Goal: Task Accomplishment & Management: Manage account settings

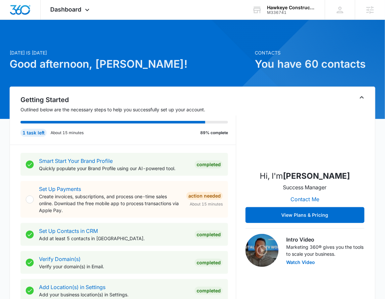
scroll to position [1, 0]
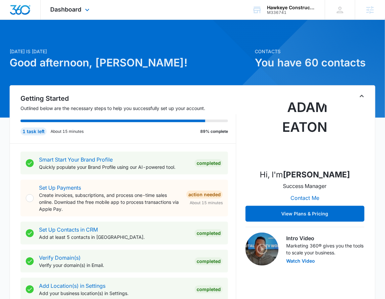
click at [94, 15] on div "Dashboard Apps Reputation Websites Forms CRM Email Social POS Content Ads Intel…" at bounding box center [71, 9] width 60 height 19
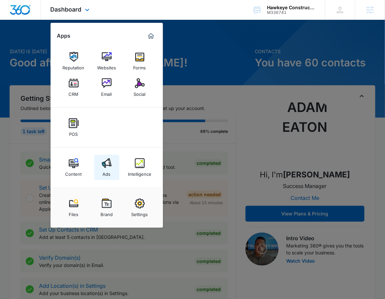
click at [111, 173] on link "Ads" at bounding box center [106, 167] width 25 height 25
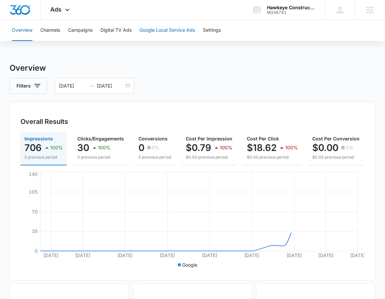
click at [172, 27] on button "Google Local Service Ads" at bounding box center [166, 30] width 55 height 21
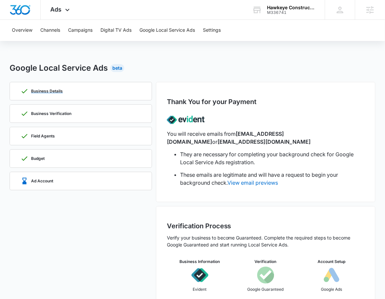
click at [58, 87] on div "Business Details" at bounding box center [41, 91] width 42 height 8
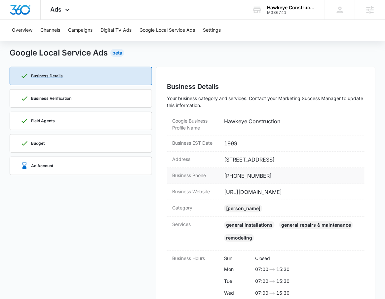
scroll to position [13, 0]
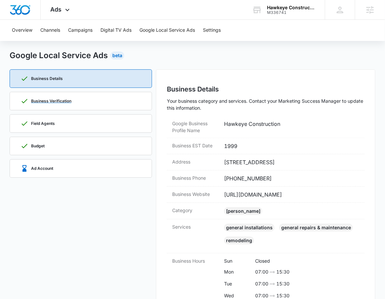
click at [48, 102] on p "Business Verification" at bounding box center [51, 101] width 40 height 4
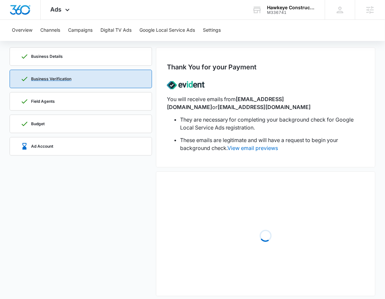
scroll to position [40, 0]
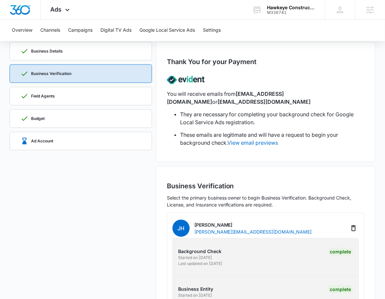
click at [66, 97] on div "Field Agents" at bounding box center [80, 96] width 121 height 18
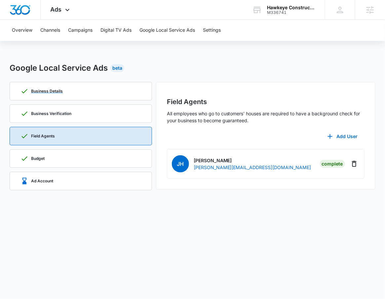
click at [66, 97] on div "Business Details" at bounding box center [80, 91] width 121 height 18
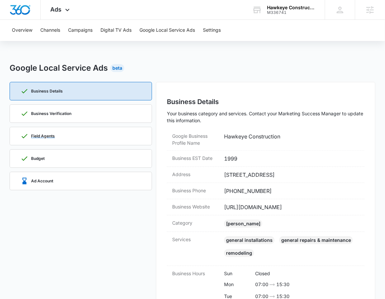
click at [74, 144] on div "Field Agents" at bounding box center [80, 136] width 121 height 18
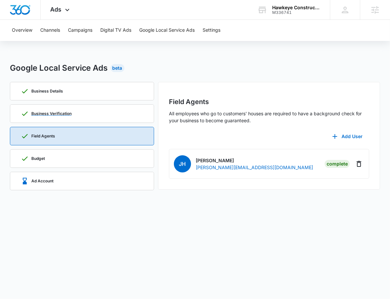
click at [78, 111] on div "Business Verification" at bounding box center [82, 114] width 122 height 18
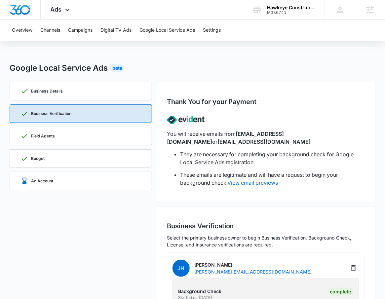
click at [86, 94] on div "Business Details" at bounding box center [80, 91] width 121 height 18
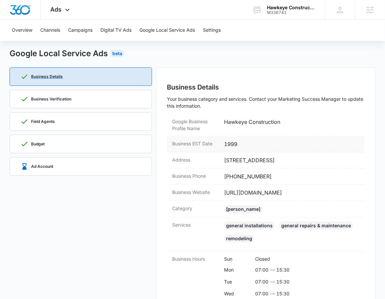
scroll to position [84, 0]
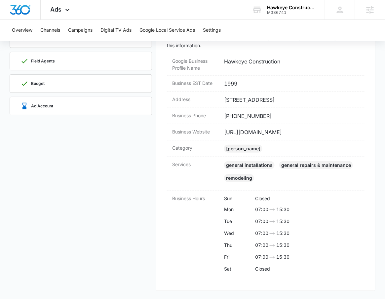
click at [103, 107] on div "Business Details Business Verification Field Agents Budget Ad Account" at bounding box center [81, 149] width 142 height 284
click at [99, 97] on div "Ad Account" at bounding box center [80, 106] width 121 height 18
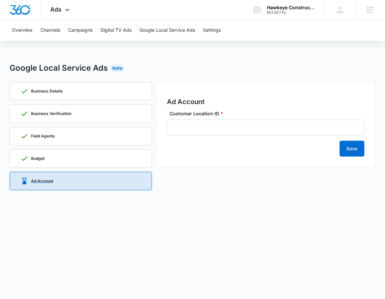
scroll to position [0, 0]
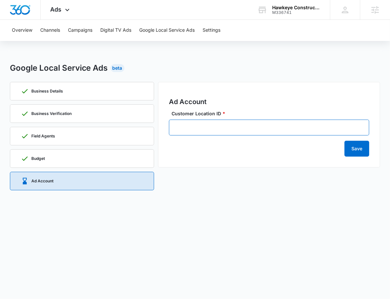
click at [222, 124] on input "Customer Location ID *" at bounding box center [269, 128] width 201 height 16
paste input "470-693-2698"
type input "470-693-2698"
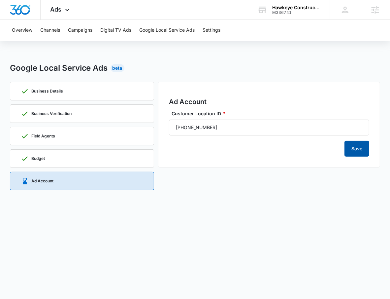
click at [351, 156] on button "Save" at bounding box center [357, 149] width 25 height 16
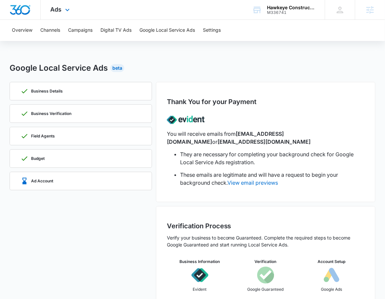
click at [58, 14] on div "Ads Apps Reputation Websites Forms CRM Email Social POS Content Ads Intelligenc…" at bounding box center [61, 9] width 41 height 19
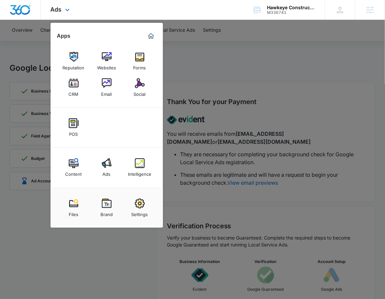
click at [143, 182] on div "Content Ads Intelligence" at bounding box center [107, 168] width 112 height 40
click at [144, 169] on div "Intelligence" at bounding box center [139, 172] width 23 height 9
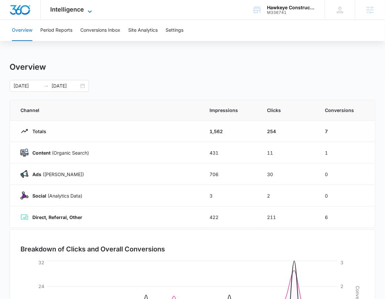
click at [81, 11] on span "Intelligence" at bounding box center [68, 9] width 34 height 7
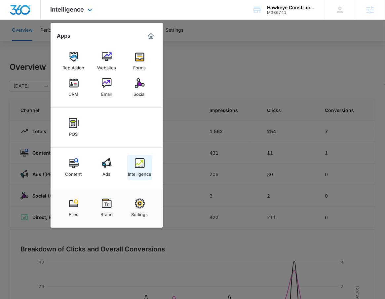
click at [145, 179] on link "Intelligence" at bounding box center [139, 167] width 25 height 25
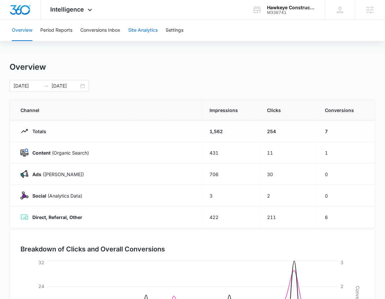
click at [157, 36] on button "Site Analytics" at bounding box center [142, 30] width 29 height 21
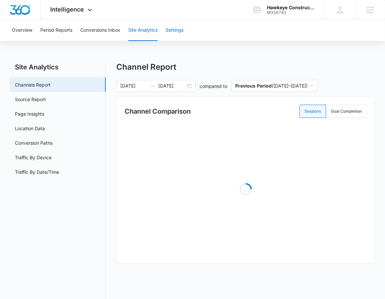
click at [175, 32] on button "Settings" at bounding box center [174, 30] width 18 height 21
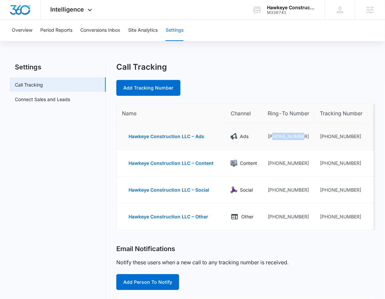
drag, startPoint x: 305, startPoint y: 136, endPoint x: 273, endPoint y: 136, distance: 32.4
click at [273, 136] on td "+14107529266" at bounding box center [288, 136] width 52 height 27
copy td "4107529266"
click at [141, 83] on link "Add Tracking Number" at bounding box center [148, 88] width 64 height 16
select select "by_area_code"
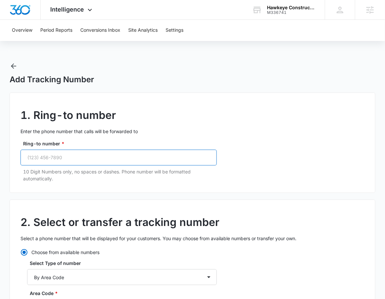
click at [114, 150] on input "Ring-to number *" at bounding box center [118, 158] width 196 height 16
paste input "(410) 752-9266"
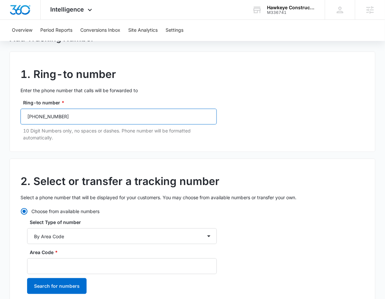
scroll to position [50, 0]
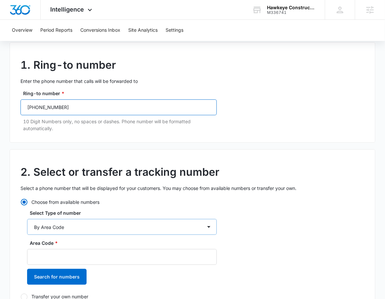
type input "(410) 752-9266"
click at [111, 223] on select "By City & State By State Only By Zip Code By Area Code Toll Free Numbers" at bounding box center [122, 227] width 190 height 16
click at [27, 219] on select "By City & State By State Only By Zip Code By Area Code Toll Free Numbers" at bounding box center [122, 227] width 190 height 16
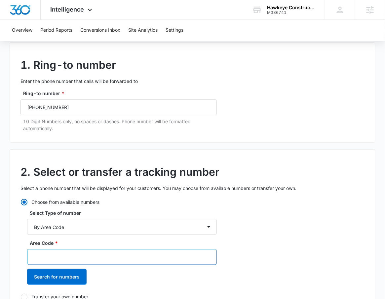
click at [109, 250] on input "Area Code *" at bounding box center [122, 257] width 190 height 16
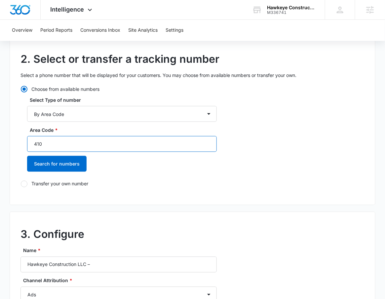
scroll to position [239, 0]
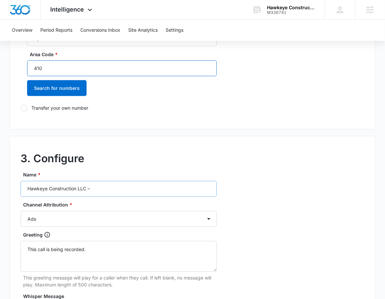
type input "410"
click at [111, 189] on input "Hawkeye Construction LLC –" at bounding box center [118, 189] width 196 height 16
type input "Hawkeye Construction LLC – LSA"
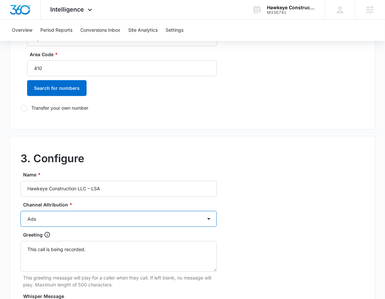
click at [85, 214] on select "Ads Local Service Ads Content Social Other" at bounding box center [118, 219] width 196 height 16
select select "LSA"
click at [20, 211] on select "Ads Local Service Ads Content Social Other" at bounding box center [118, 219] width 196 height 16
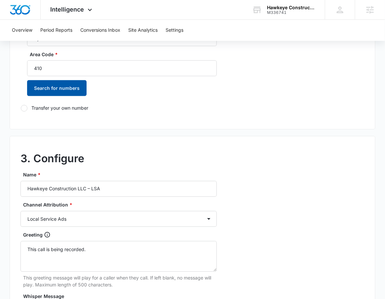
click at [54, 87] on button "Search for numbers" at bounding box center [56, 88] width 59 height 16
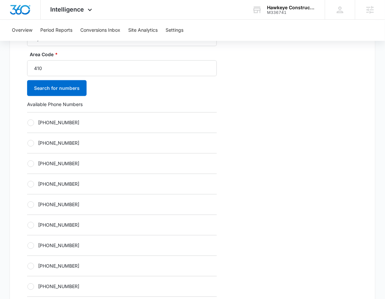
click at [58, 127] on div "+14104426936" at bounding box center [122, 122] width 190 height 20
click at [58, 125] on label "+14104426936" at bounding box center [122, 122] width 190 height 7
click at [27, 123] on input "+14104426936" at bounding box center [27, 122] width 0 height 0
radio input "true"
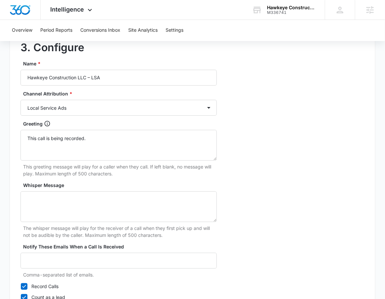
scroll to position [620, 0]
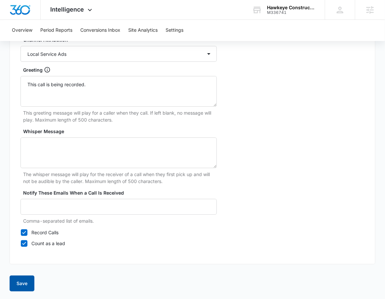
click at [28, 285] on button "Save" at bounding box center [22, 283] width 25 height 16
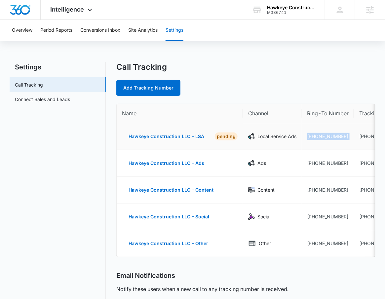
drag, startPoint x: 301, startPoint y: 137, endPoint x: 365, endPoint y: 131, distance: 64.7
click at [365, 131] on tr "Hawkeye Construction LLC – LSA PENDING Local Service Ads +14107529266 +14104426…" at bounding box center [272, 136] width 311 height 27
click at [382, 136] on main "Settings Call Tracking Connect Sales and Leads Call Tracking Add Tracking Numbe…" at bounding box center [192, 270] width 385 height 416
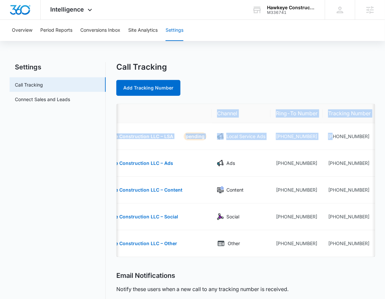
scroll to position [0, 52]
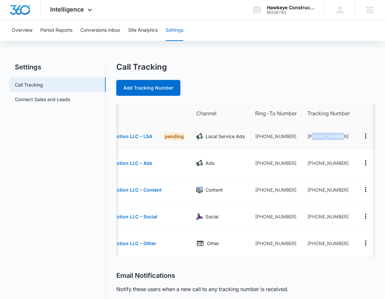
drag, startPoint x: 365, startPoint y: 138, endPoint x: 343, endPoint y: 137, distance: 21.5
click at [343, 137] on td "+14104426936" at bounding box center [328, 136] width 53 height 27
copy td "4104426936"
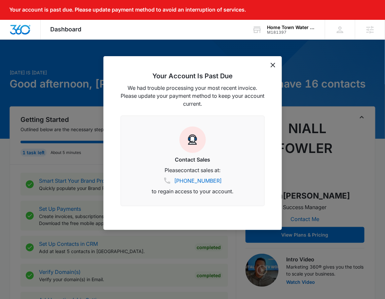
click at [94, 122] on div at bounding box center [192, 149] width 385 height 299
click at [276, 64] on div "Your Account Is Past Due We had trouble processing your most recent invoice. Pl…" at bounding box center [192, 143] width 178 height 174
click at [273, 64] on icon "dismiss this dialog" at bounding box center [272, 65] width 5 height 5
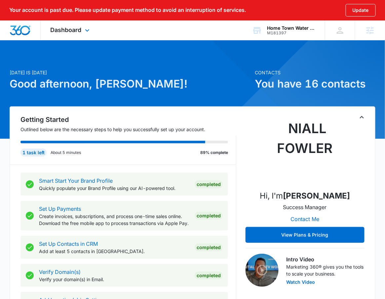
click at [84, 25] on div "Dashboard Apps Reputation Websites Forms CRM Email Social Payments POS Content …" at bounding box center [71, 29] width 60 height 19
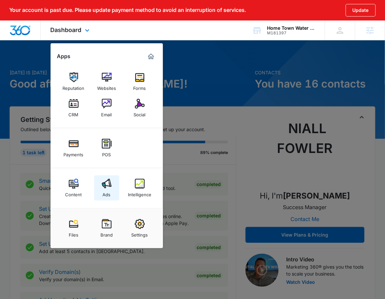
click at [109, 182] on img at bounding box center [107, 184] width 10 height 10
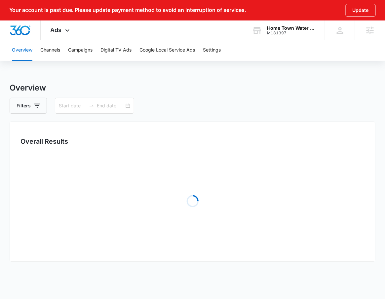
type input "[DATE]"
click at [182, 48] on button "Google Local Service Ads" at bounding box center [166, 50] width 55 height 21
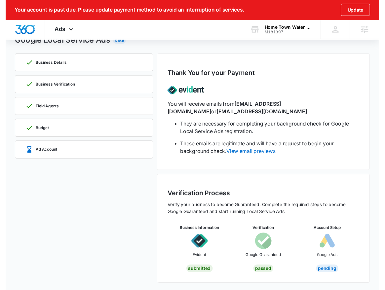
scroll to position [47, 0]
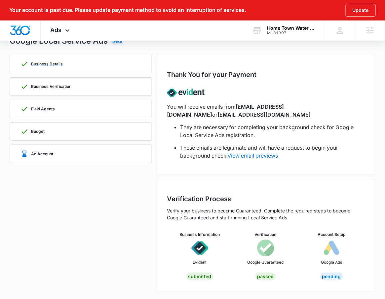
click at [122, 68] on div "Business Details" at bounding box center [80, 64] width 121 height 18
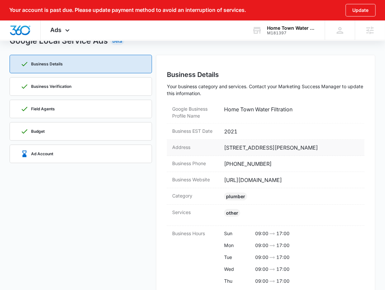
click at [329, 150] on dd "303A E. San Bernard St., Brazoria, TX 77422" at bounding box center [291, 148] width 135 height 8
click at [329, 149] on dd "303A E. San Bernard St., Brazoria, TX 77422" at bounding box center [291, 148] width 135 height 8
copy dd "77422"
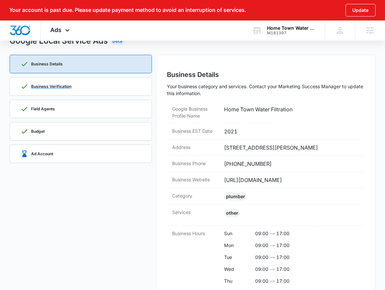
click at [72, 88] on div "Business Verification" at bounding box center [80, 87] width 121 height 18
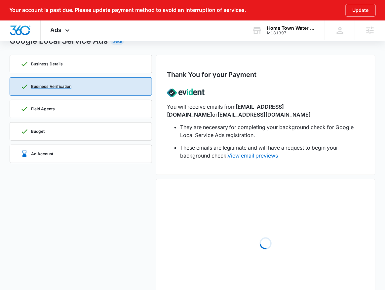
click at [72, 88] on div "Business Verification" at bounding box center [80, 87] width 121 height 18
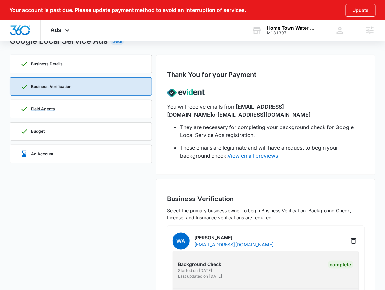
click at [69, 108] on div "Field Agents" at bounding box center [80, 109] width 121 height 18
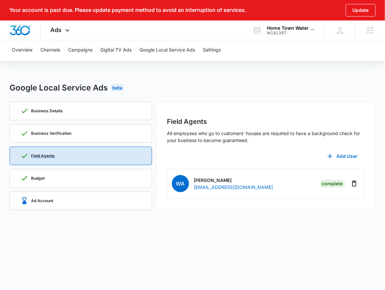
scroll to position [0, 0]
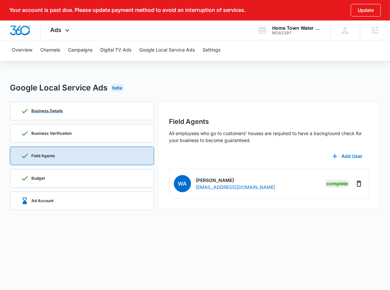
click at [94, 106] on div "Business Details" at bounding box center [82, 111] width 122 height 18
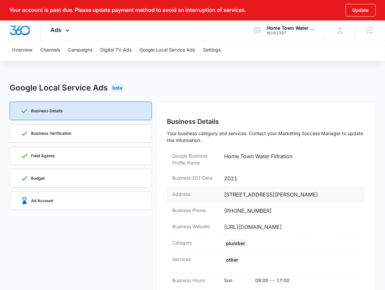
drag, startPoint x: 320, startPoint y: 194, endPoint x: 225, endPoint y: 193, distance: 94.4
click at [225, 193] on dd "303A E. San Bernard St., Brazoria, TX 77422" at bounding box center [291, 195] width 135 height 8
copy dd "303A E. San Bernard St., Brazoria, TX 77422"
click at [57, 201] on div "Ad Account" at bounding box center [80, 201] width 121 height 18
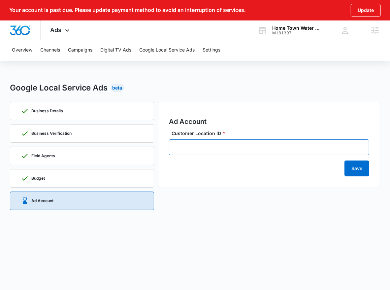
click at [235, 151] on input "Customer Location ID *" at bounding box center [269, 147] width 201 height 16
paste input "354-775-3545"
type input "354-775-3545"
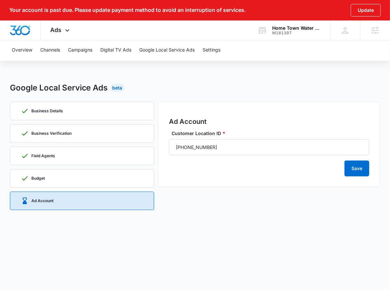
click at [285, 122] on h2 "Ad Account" at bounding box center [269, 122] width 201 height 10
click at [350, 171] on button "Save" at bounding box center [357, 168] width 25 height 16
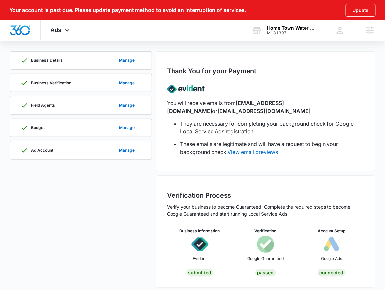
scroll to position [70, 0]
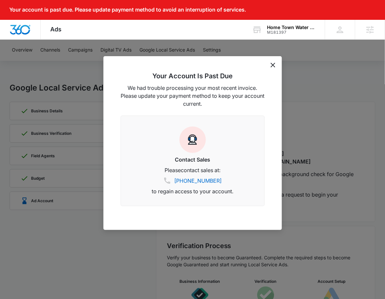
click at [272, 62] on div "Your Account Is Past Due We had trouble processing your most recent invoice. Pl…" at bounding box center [192, 143] width 178 height 174
click at [272, 66] on icon "dismiss this dialog" at bounding box center [272, 65] width 5 height 5
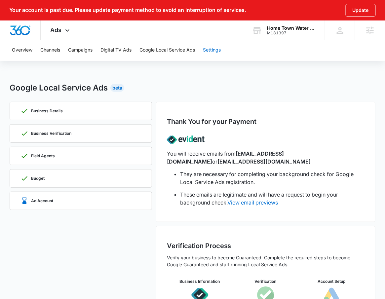
click at [215, 50] on button "Settings" at bounding box center [212, 50] width 18 height 21
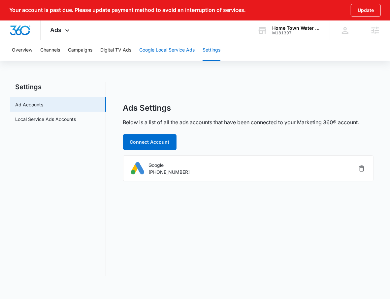
click at [157, 49] on button "Google Local Service Ads" at bounding box center [166, 50] width 55 height 21
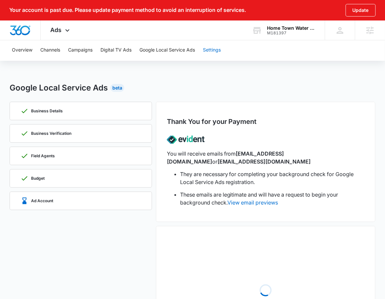
click at [216, 53] on button "Settings" at bounding box center [212, 50] width 18 height 21
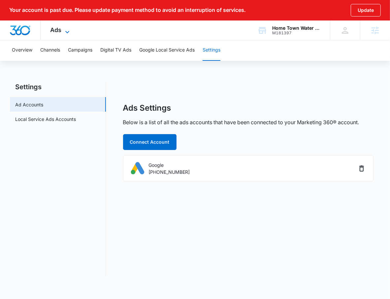
click at [51, 33] on span "Ads" at bounding box center [56, 29] width 11 height 7
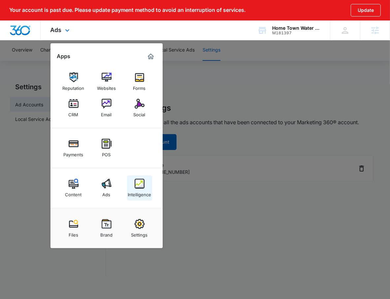
click at [144, 196] on div "Intelligence" at bounding box center [139, 193] width 23 height 9
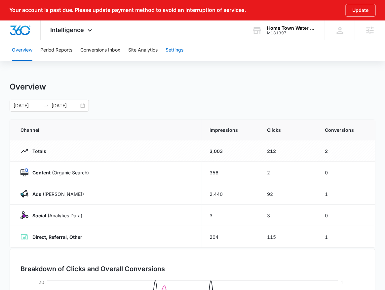
click at [174, 49] on button "Settings" at bounding box center [174, 50] width 18 height 21
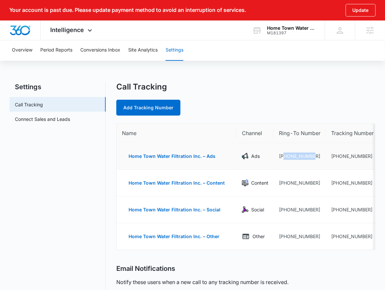
drag, startPoint x: 315, startPoint y: 157, endPoint x: 281, endPoint y: 158, distance: 33.7
click at [281, 158] on td "+18332569283" at bounding box center [299, 156] width 52 height 27
copy td "8332569283"
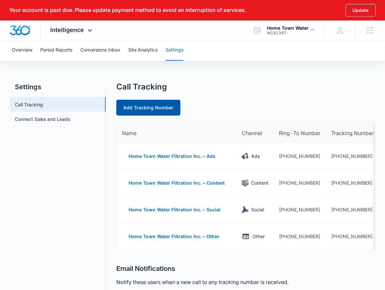
click at [143, 108] on link "Add Tracking Number" at bounding box center [148, 108] width 64 height 16
select select "by_area_code"
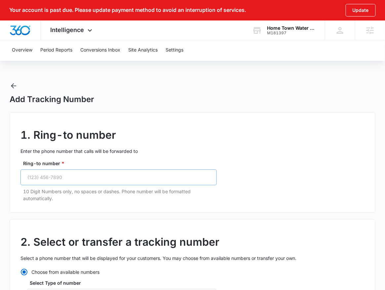
drag, startPoint x: 100, startPoint y: 165, endPoint x: 99, endPoint y: 178, distance: 12.3
click at [99, 178] on div "Ring-to number * 10 Digit Numbers only, no spaces or dashes. Phone number will …" at bounding box center [118, 181] width 196 height 42
click at [99, 178] on input "Ring-to number *" at bounding box center [118, 177] width 196 height 16
paste input "(833) 256-9283"
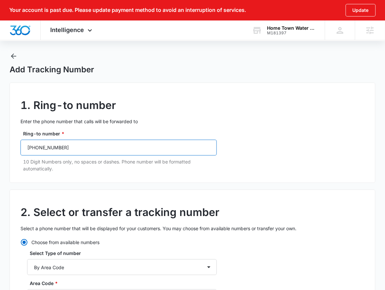
scroll to position [140, 0]
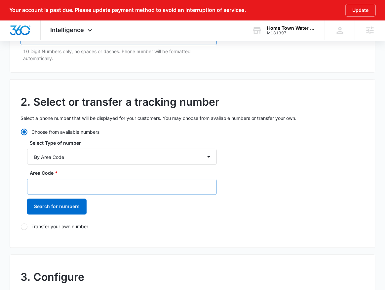
type input "(833) 256-9283"
click at [85, 187] on input "Area Code *" at bounding box center [122, 187] width 190 height 16
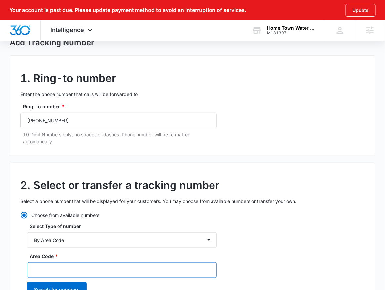
scroll to position [139, 0]
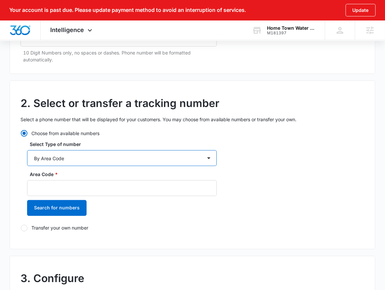
click at [97, 154] on select "By City & State By State Only By Zip Code By Area Code Toll Free Numbers" at bounding box center [122, 158] width 190 height 16
select select "by_toll_free"
click at [27, 150] on select "By City & State By State Only By Zip Code By Area Code Toll Free Numbers" at bounding box center [122, 158] width 190 height 16
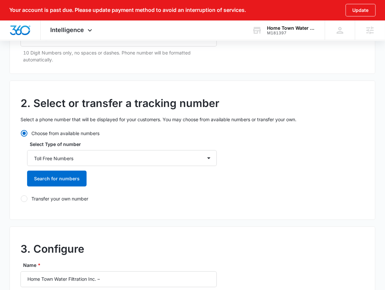
click at [262, 186] on div "2. Select or transfer a tracking number Select a phone number that will be disp…" at bounding box center [193, 150] width 366 height 139
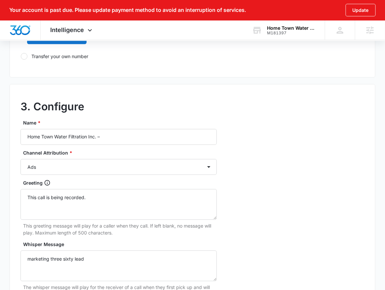
scroll to position [331, 0]
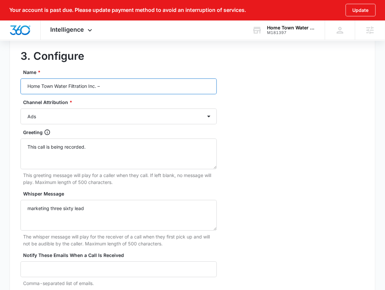
click at [139, 88] on input "Home Town Water Filtration Inc. –" at bounding box center [118, 87] width 196 height 16
type input "Home Town Water Filtration Inc. – LSA"
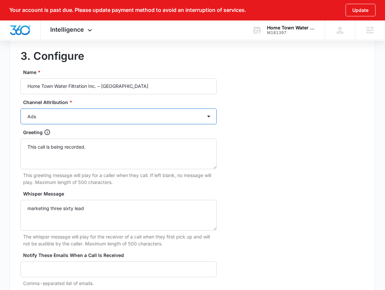
click at [97, 120] on select "Ads Local Service Ads Content Social Other" at bounding box center [118, 117] width 196 height 16
select select "LSA"
click at [20, 109] on select "Ads Local Service Ads Content Social Other" at bounding box center [118, 117] width 196 height 16
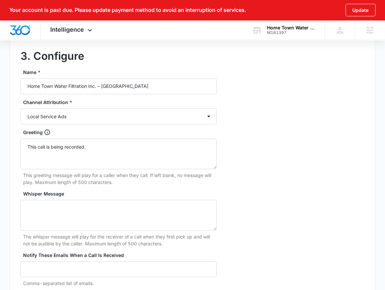
click at [279, 142] on div "3. Configure Name * Home Town Water Filtration Inc. – LSA Channel Attribution *…" at bounding box center [193, 180] width 366 height 293
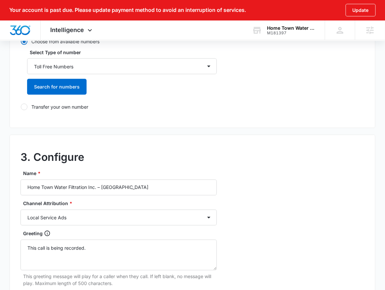
scroll to position [183, 0]
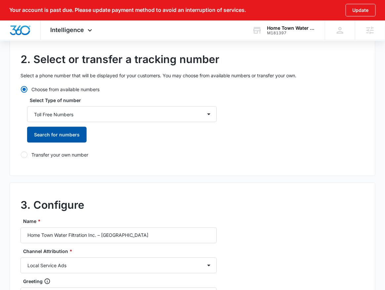
click at [55, 135] on button "Search for numbers" at bounding box center [56, 135] width 59 height 16
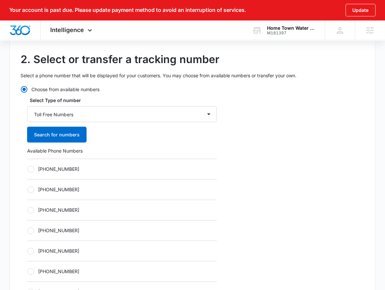
click at [87, 166] on label "+18336238013" at bounding box center [122, 169] width 190 height 7
click at [27, 169] on input "+18336238013" at bounding box center [27, 169] width 0 height 0
radio input "true"
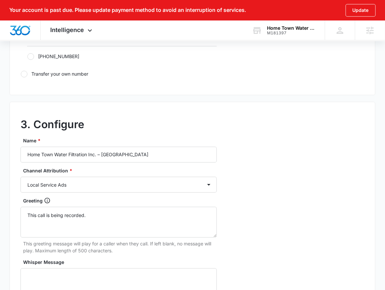
scroll to position [619, 0]
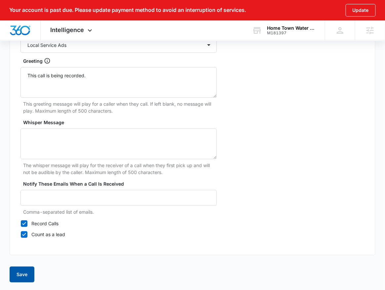
click at [17, 279] on button "Save" at bounding box center [22, 274] width 25 height 16
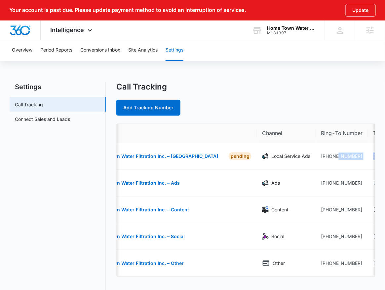
scroll to position [0, 63]
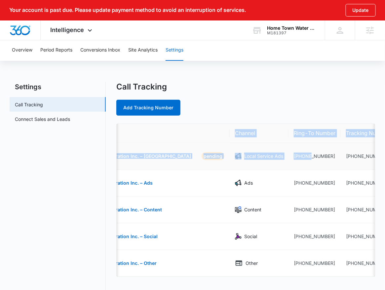
drag, startPoint x: 336, startPoint y: 157, endPoint x: 371, endPoint y: 155, distance: 35.5
click at [373, 155] on tr "Home Town Water Filtration Inc. – LSA PENDING Local Service Ads +18332569283 +1…" at bounding box center [234, 156] width 361 height 27
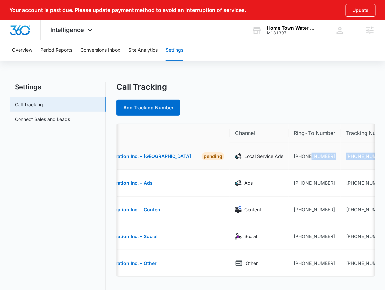
click at [340, 161] on td "+18336238013" at bounding box center [366, 156] width 53 height 27
drag, startPoint x: 342, startPoint y: 158, endPoint x: 311, endPoint y: 155, distance: 31.6
click at [340, 155] on td "+18336238013" at bounding box center [366, 156] width 53 height 27
click at [340, 170] on td "+18337115242" at bounding box center [366, 183] width 53 height 27
drag, startPoint x: 344, startPoint y: 155, endPoint x: 308, endPoint y: 159, distance: 36.3
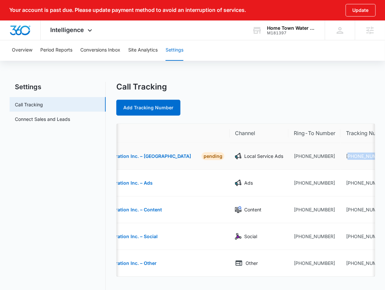
click at [340, 159] on td "+18336238013" at bounding box center [366, 156] width 53 height 27
copy td "18336238013"
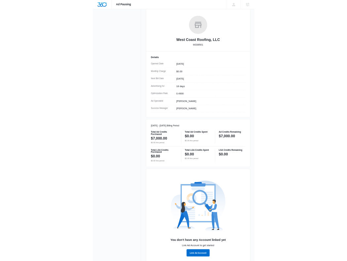
scroll to position [91, 0]
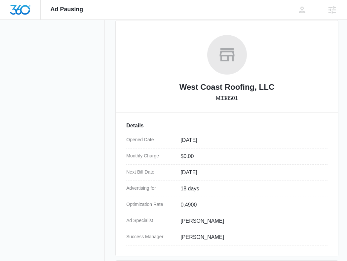
click at [226, 97] on p "M338501" at bounding box center [227, 98] width 22 height 8
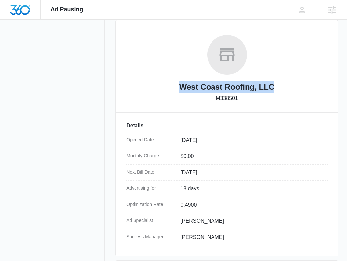
drag, startPoint x: 278, startPoint y: 88, endPoint x: 178, endPoint y: 87, distance: 99.7
click at [178, 87] on div "West Coast Roofing, LLC M338501" at bounding box center [226, 71] width 201 height 72
copy h2 "West Coast Roofing, LLC"
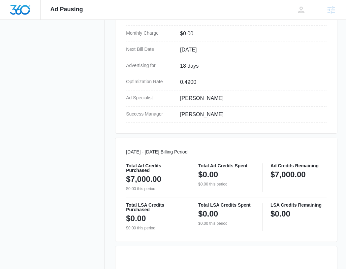
scroll to position [208, 0]
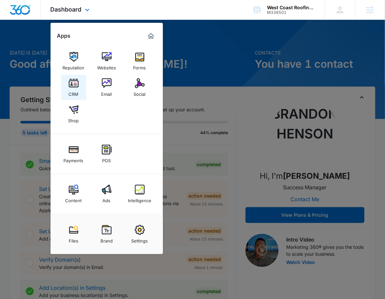
click at [79, 90] on link "CRM" at bounding box center [73, 87] width 25 height 25
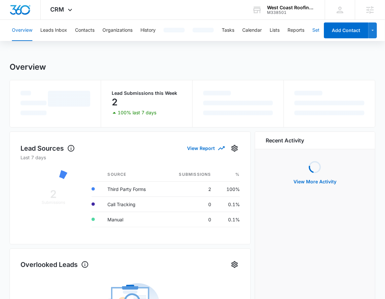
click at [315, 28] on button "Settings" at bounding box center [321, 30] width 18 height 21
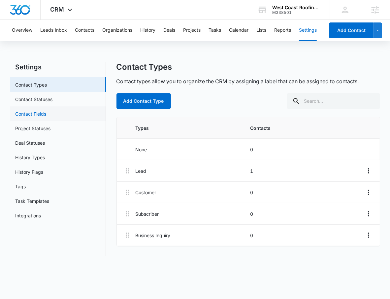
click at [46, 117] on link "Contact Fields" at bounding box center [30, 113] width 31 height 7
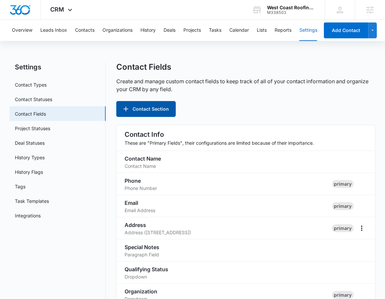
click at [153, 114] on button "Contact Section" at bounding box center [145, 109] width 59 height 16
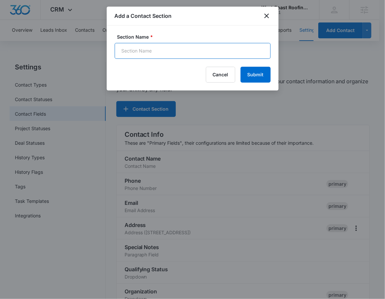
click at [165, 55] on input "Section Name *" at bounding box center [193, 51] width 156 height 16
type input "Structure Information"
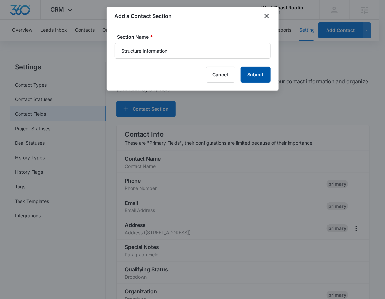
click at [267, 71] on button "Submit" at bounding box center [255, 75] width 30 height 16
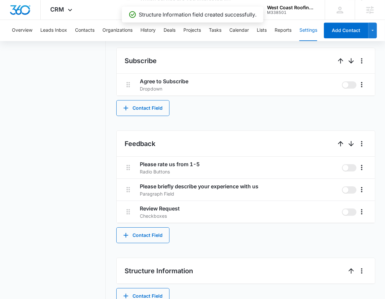
scroll to position [518, 0]
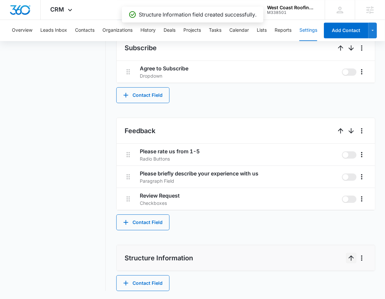
click at [351, 262] on button "Up" at bounding box center [351, 258] width 11 height 11
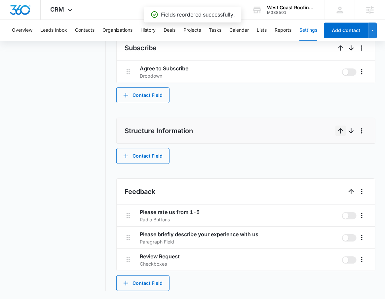
click at [339, 127] on icon "Up" at bounding box center [340, 131] width 8 height 8
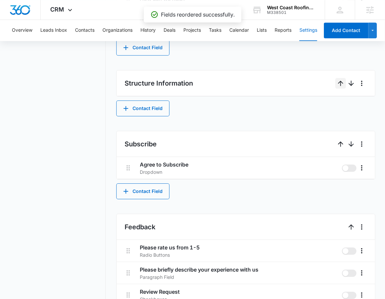
scroll to position [426, 0]
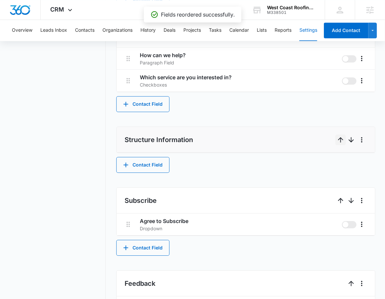
click at [342, 142] on icon "Up" at bounding box center [340, 140] width 8 height 8
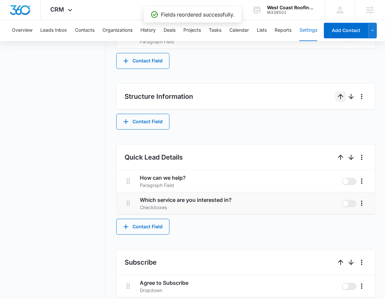
scroll to position [233, 0]
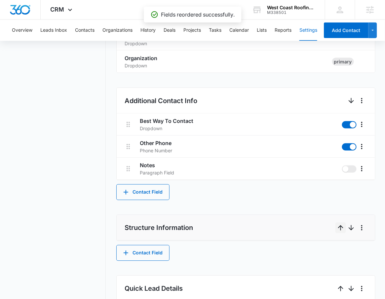
click at [339, 225] on icon "Up" at bounding box center [340, 228] width 8 height 8
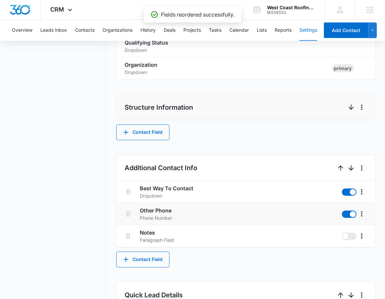
scroll to position [278, 0]
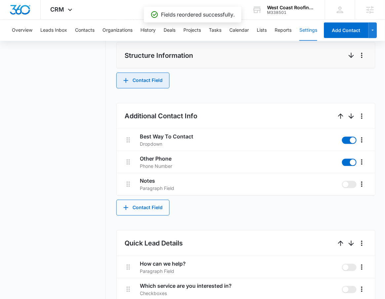
click at [145, 83] on button "Contact Field" at bounding box center [142, 81] width 53 height 16
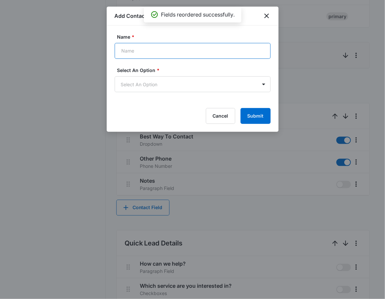
click at [163, 51] on input "Name *" at bounding box center [193, 51] width 156 height 16
type input "Structure Type:"
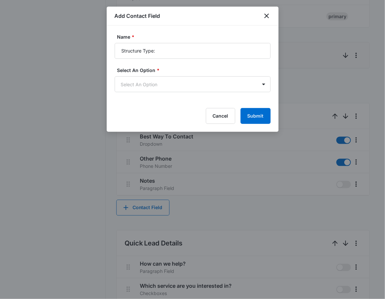
click at [143, 93] on form "Name * Structure Type: Select An Option * Select An Option Cancel Submit" at bounding box center [193, 78] width 156 height 90
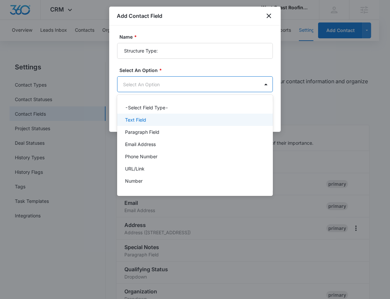
click at [150, 115] on div "Text Field" at bounding box center [195, 120] width 156 height 12
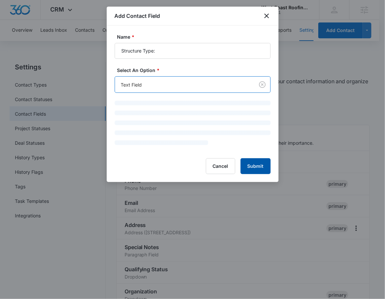
click at [262, 164] on form "Name * Structure Type: Select An Option * option Text Field, selected. Text Fie…" at bounding box center [193, 103] width 156 height 141
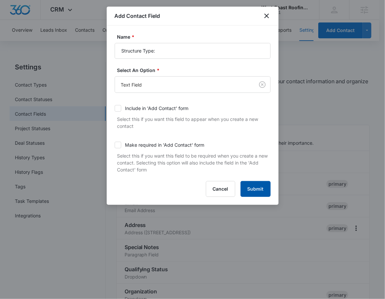
click at [258, 184] on button "Submit" at bounding box center [255, 189] width 30 height 16
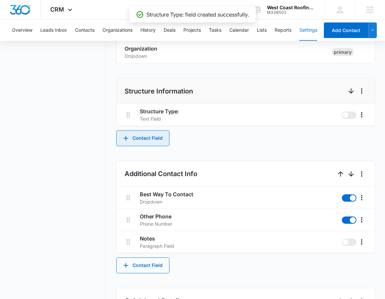
scroll to position [248, 0]
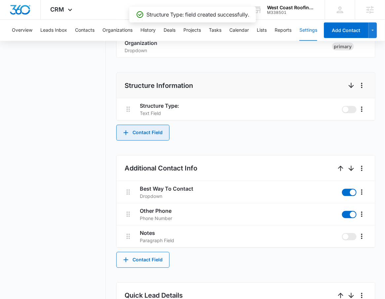
click at [143, 131] on button "Contact Field" at bounding box center [142, 133] width 53 height 16
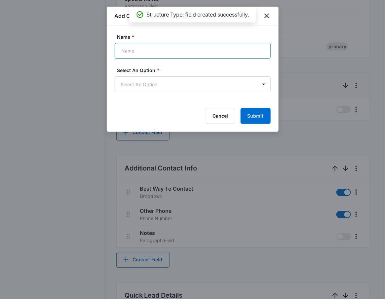
click at [160, 51] on input "Name *" at bounding box center [193, 51] width 156 height 16
type input "S"
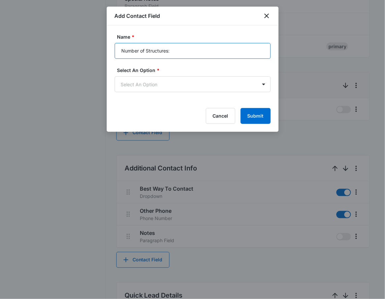
click at [240, 108] on button "Submit" at bounding box center [255, 116] width 30 height 16
click at [202, 52] on input "Number of Structures:" at bounding box center [193, 51] width 156 height 16
type input "Number of Structures"
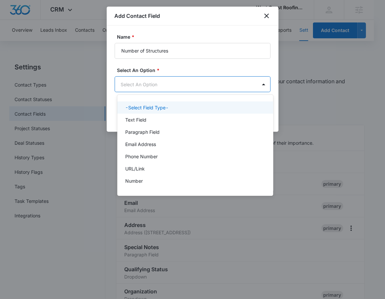
click at [222, 90] on body "CRM Apps Reputation Websites Forms CRM Email Social Shop Payments POS Content A…" at bounding box center [192, 149] width 385 height 299
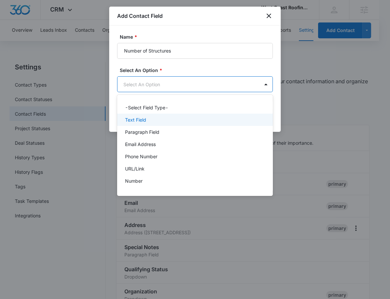
click at [195, 120] on div "Text Field" at bounding box center [194, 119] width 139 height 7
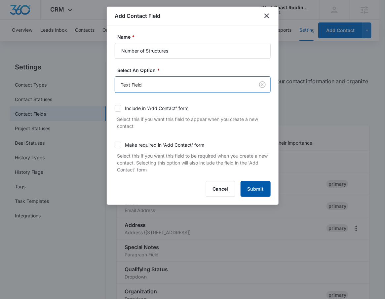
click at [260, 190] on button "Submit" at bounding box center [255, 189] width 30 height 16
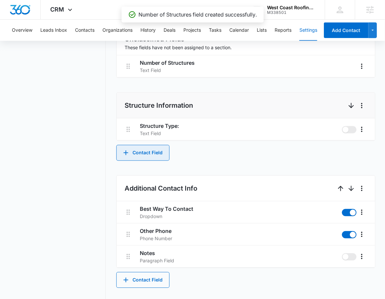
scroll to position [283, 0]
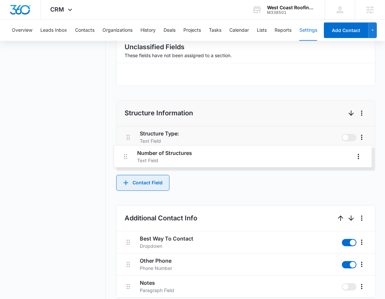
drag, startPoint x: 130, startPoint y: 74, endPoint x: 127, endPoint y: 159, distance: 85.2
click at [127, 159] on div "Contact Info These are "Primary Fields", their configurations are limited becau…" at bounding box center [245, 237] width 259 height 791
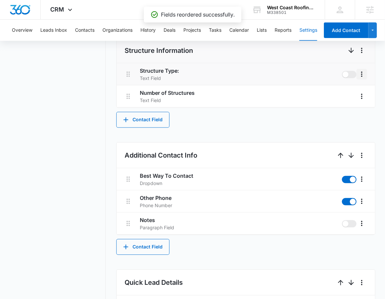
click at [362, 73] on icon "More" at bounding box center [362, 74] width 8 height 8
click at [342, 94] on div "Edit" at bounding box center [344, 92] width 14 height 5
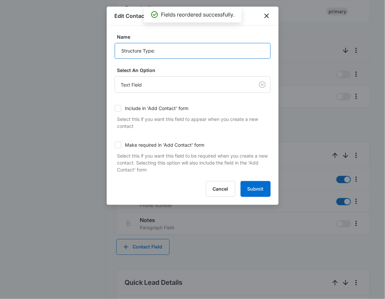
click at [169, 51] on input "Structure Type:" at bounding box center [193, 51] width 156 height 16
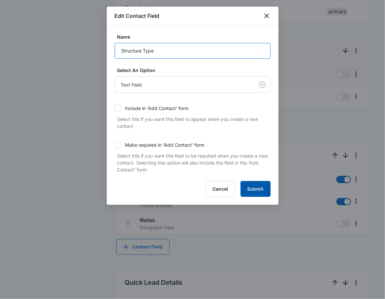
type input "Structure Type"
click at [258, 184] on button "Submit" at bounding box center [255, 189] width 30 height 16
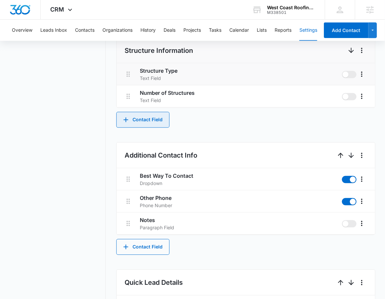
click at [151, 123] on button "Contact Field" at bounding box center [142, 120] width 53 height 16
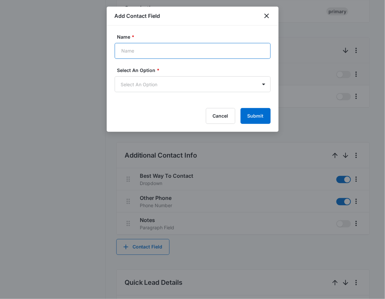
click at [139, 51] on input "Name *" at bounding box center [193, 51] width 156 height 16
type input "Structure Slope"
click at [137, 86] on body "CRM Apps Reputation Websites Forms CRM Email Social Shop Payments POS Content A…" at bounding box center [192, 147] width 385 height 861
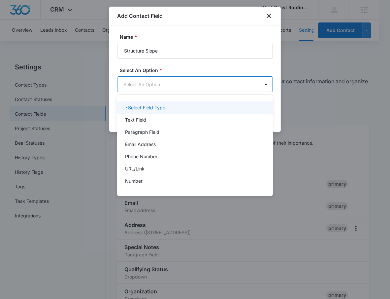
click at [137, 117] on p "Text Field" at bounding box center [135, 119] width 21 height 7
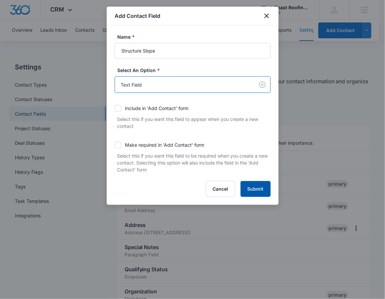
click at [255, 189] on button "Submit" at bounding box center [255, 189] width 30 height 16
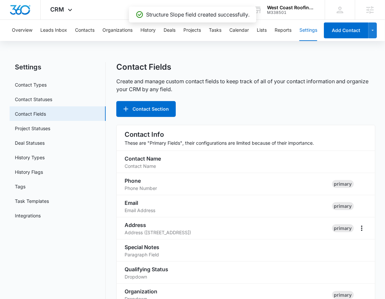
scroll to position [276, 0]
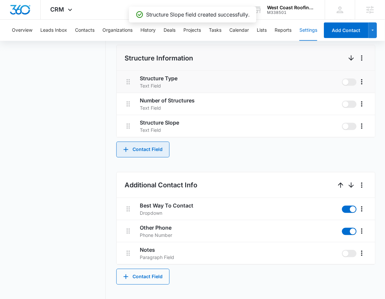
click at [151, 144] on button "Contact Field" at bounding box center [142, 150] width 53 height 16
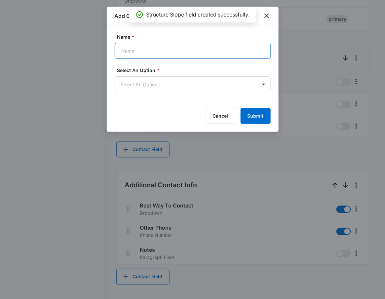
click at [153, 55] on input "Name *" at bounding box center [193, 51] width 156 height 16
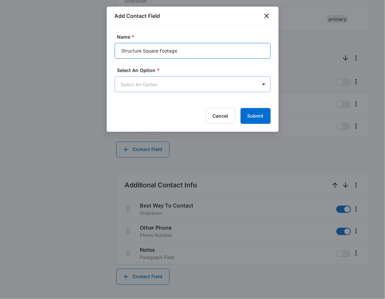
type input "Structure Square Footage"
click at [173, 83] on body "CRM Apps Reputation Websites Forms CRM Email Social Shop Payments POS Content A…" at bounding box center [192, 165] width 385 height 883
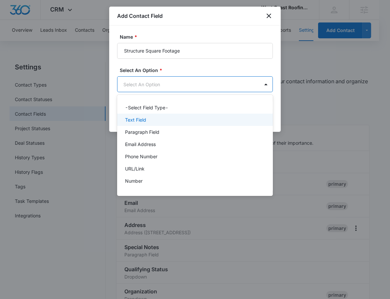
click at [156, 117] on div "Text Field" at bounding box center [194, 119] width 139 height 7
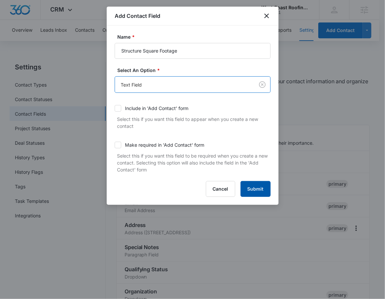
click at [251, 185] on button "Submit" at bounding box center [255, 189] width 30 height 16
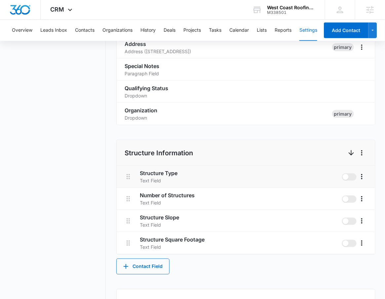
scroll to position [197, 0]
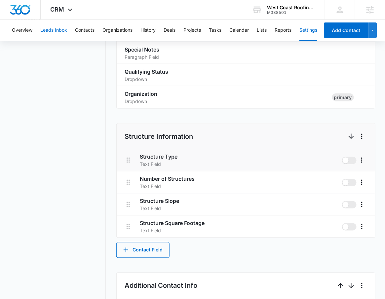
click at [59, 30] on button "Leads Inbox" at bounding box center [53, 30] width 27 height 21
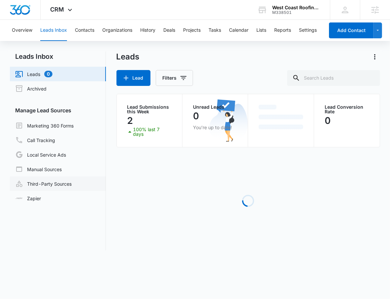
click at [63, 187] on link "Third-Party Sources" at bounding box center [43, 184] width 56 height 8
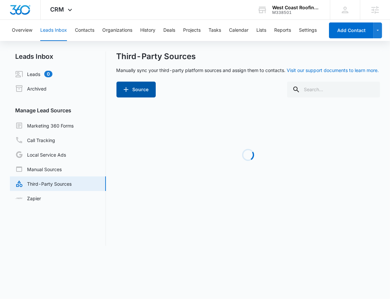
click at [145, 89] on button "Source" at bounding box center [136, 90] width 39 height 16
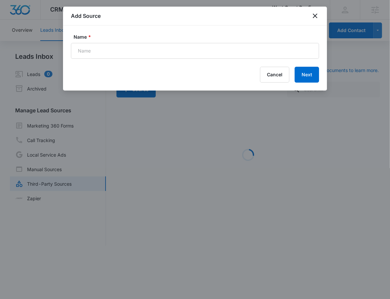
click at [136, 60] on form "Name * Cancel Next" at bounding box center [195, 57] width 248 height 49
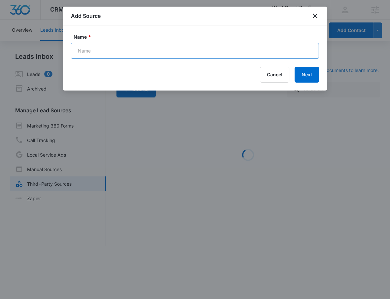
click at [142, 52] on input "Name *" at bounding box center [195, 51] width 248 height 16
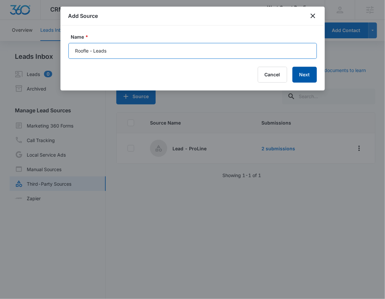
type input "Roofle - Leads"
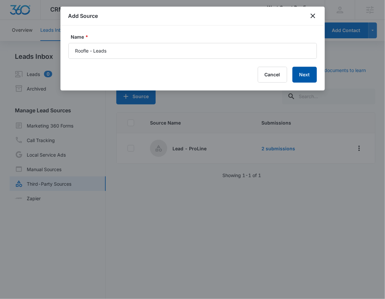
click at [307, 74] on button "Next" at bounding box center [304, 75] width 24 height 16
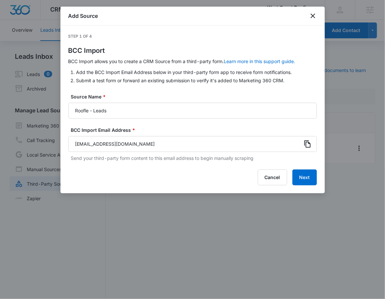
click at [307, 144] on icon at bounding box center [307, 144] width 8 height 8
click at [307, 183] on button "Next" at bounding box center [304, 177] width 24 height 16
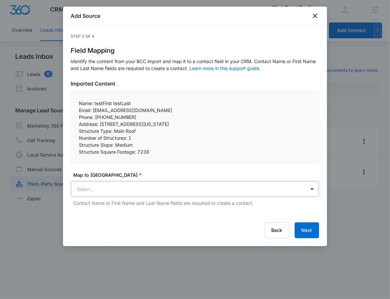
click at [124, 189] on body "CRM Apps Reputation Websites Forms CRM Email Social Shop Payments POS Content A…" at bounding box center [195, 150] width 390 height 300
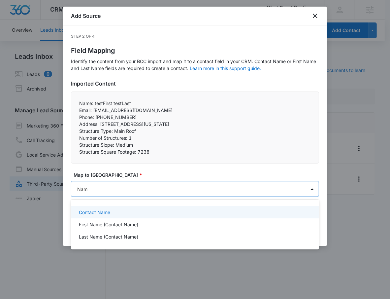
type input "Name"
click at [117, 213] on div "Contact Name" at bounding box center [194, 212] width 231 height 7
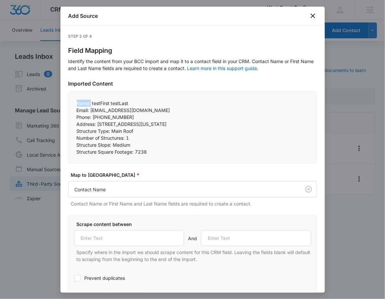
drag, startPoint x: 91, startPoint y: 103, endPoint x: 73, endPoint y: 103, distance: 17.5
click at [73, 103] on div "Name: testFirst testLast Email: testEmail@madwire.com Phone: (555) 444-5454 …" at bounding box center [192, 127] width 248 height 72
copy p "Name:"
click at [133, 243] on input "text" at bounding box center [129, 238] width 110 height 16
paste input "Name:"
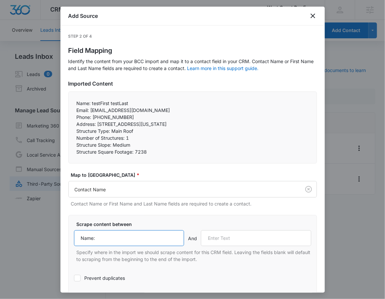
type input "Name:"
drag, startPoint x: 75, startPoint y: 111, endPoint x: 89, endPoint y: 111, distance: 14.2
click at [89, 111] on div "Name: testFirst testLast Email: testEmail@madwire.com Phone: (555) 444-5454 …" at bounding box center [192, 127] width 248 height 72
copy p "Email:"
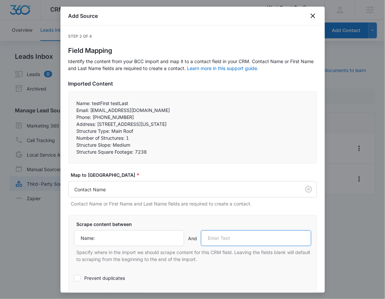
click at [241, 246] on input "text" at bounding box center [256, 238] width 110 height 16
paste input "Email:"
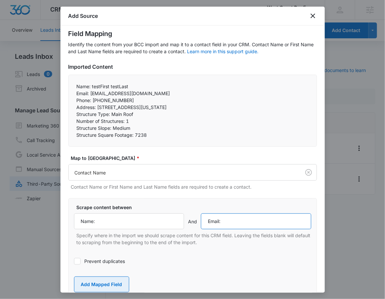
type input "Email:"
click at [109, 281] on button "Add Mapped Field" at bounding box center [101, 284] width 55 height 16
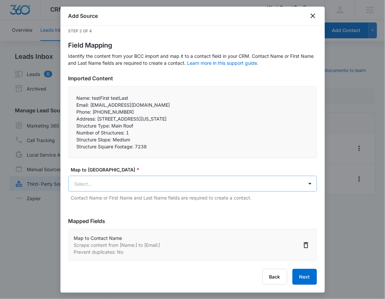
scroll to position [5, 0]
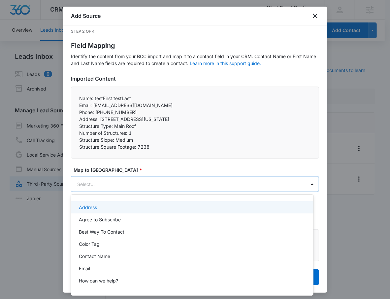
click at [109, 178] on body "CRM Apps Reputation Websites Forms CRM Email Social Shop Payments POS Content A…" at bounding box center [195, 149] width 390 height 299
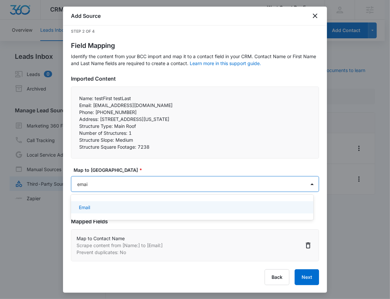
type input "email"
click at [121, 208] on div "Email" at bounding box center [192, 207] width 226 height 7
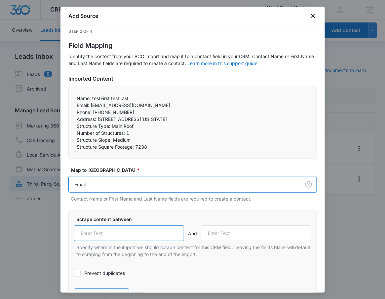
click at [107, 235] on input "text" at bounding box center [129, 233] width 110 height 16
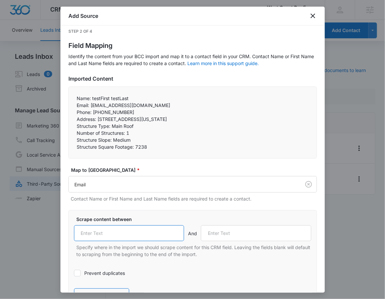
paste input "Email:"
type input "Email:"
drag, startPoint x: 76, startPoint y: 113, endPoint x: 91, endPoint y: 114, distance: 14.5
click at [91, 114] on p "Phone: (555) 444-5454" at bounding box center [193, 112] width 232 height 7
click at [92, 111] on p "Phone: (555) 444-5454" at bounding box center [193, 112] width 232 height 7
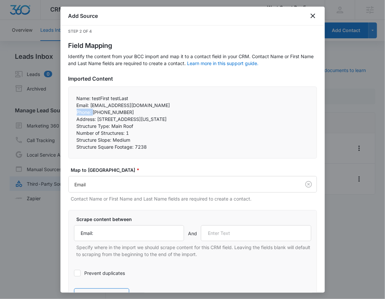
drag, startPoint x: 92, startPoint y: 112, endPoint x: 70, endPoint y: 111, distance: 22.2
click at [70, 111] on div "Name: testFirst testLast Email: testEmail@madwire.com Phone: (555) 444-5454 …" at bounding box center [192, 123] width 248 height 72
copy p "Phone:"
click at [235, 225] on div "Scrape content between Email: And Specify where in the import we should scrape …" at bounding box center [192, 237] width 237 height 42
click at [238, 227] on input "text" at bounding box center [256, 233] width 110 height 16
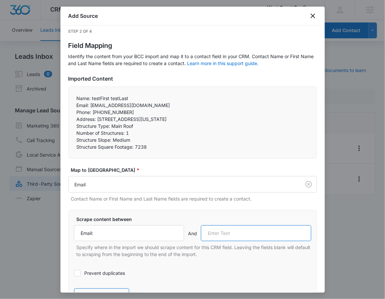
paste input "Phone:"
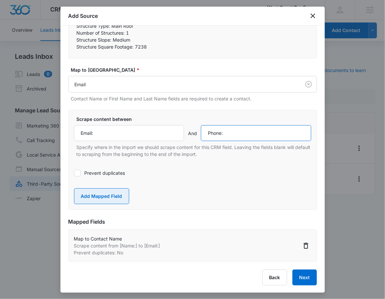
type input "Phone:"
click at [111, 199] on button "Add Mapped Field" at bounding box center [101, 196] width 55 height 16
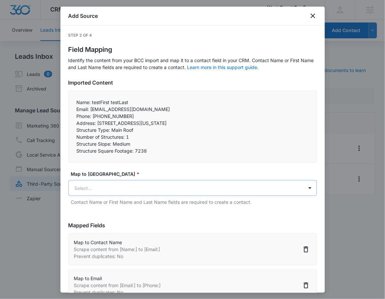
scroll to position [0, 0]
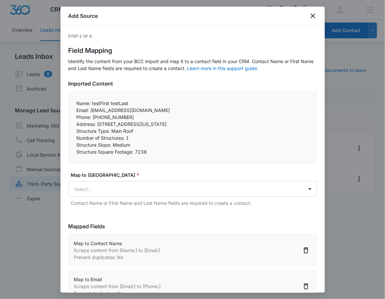
click at [114, 180] on div "Map to CRM Field * Select... Contact Name or First Name and Last Name fields ar…" at bounding box center [192, 188] width 248 height 35
click at [156, 178] on label "Map to CRM Field *" at bounding box center [195, 174] width 248 height 7
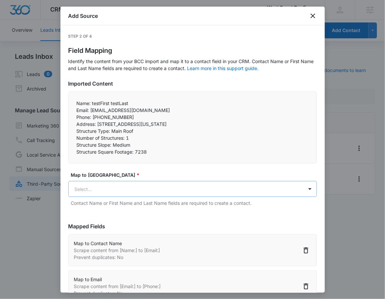
click at [156, 188] on body "CRM Apps Reputation Websites Forms CRM Email Social Shop Payments POS Content A…" at bounding box center [192, 153] width 385 height 307
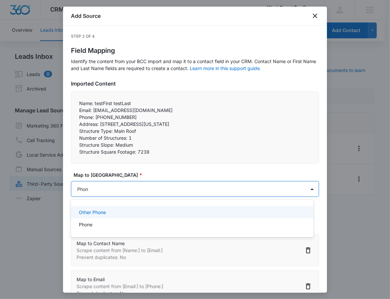
type input "Phone"
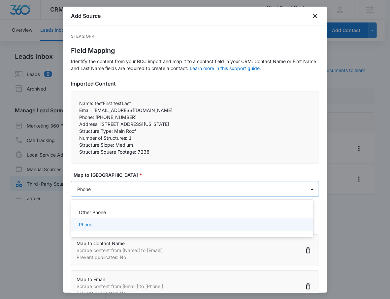
click at [94, 224] on div "Phone" at bounding box center [192, 224] width 226 height 7
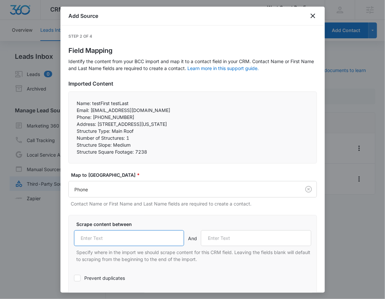
click at [104, 239] on input "text" at bounding box center [129, 238] width 110 height 16
paste input "Phone:"
type input "Phone:"
click at [77, 124] on p "Address: 431 South 6th Avenue, Tucson, Arizona 85701, USA" at bounding box center [193, 124] width 232 height 7
drag, startPoint x: 77, startPoint y: 124, endPoint x: 96, endPoint y: 124, distance: 19.2
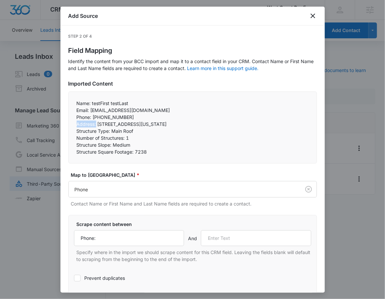
click at [96, 124] on p "Address: 431 South 6th Avenue, Tucson, Arizona 85701, USA" at bounding box center [193, 124] width 232 height 7
copy p "Address:"
click at [231, 235] on input "text" at bounding box center [256, 238] width 110 height 16
paste input "Address:"
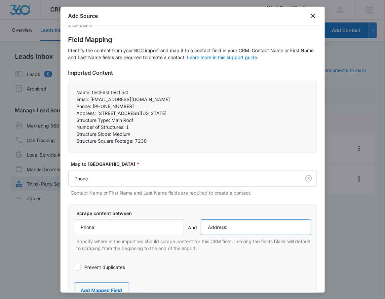
scroll to position [17, 0]
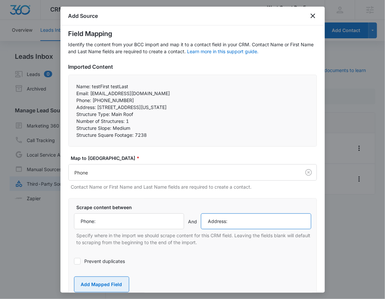
type input "Address:"
click at [114, 281] on button "Add Mapped Field" at bounding box center [101, 284] width 55 height 16
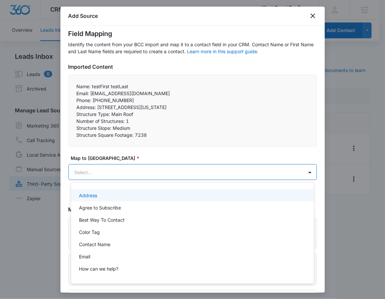
click at [101, 173] on body "CRM Apps Reputation Websites Forms CRM Email Social Shop Payments POS Content A…" at bounding box center [192, 149] width 385 height 299
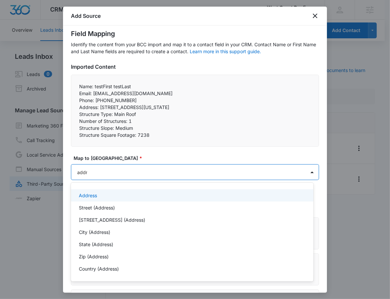
type input "addre"
click at [129, 195] on div "Address" at bounding box center [192, 195] width 226 height 7
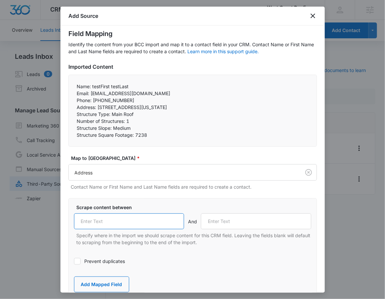
click at [119, 219] on input "text" at bounding box center [129, 221] width 110 height 16
paste input "Address:"
type input "Address:"
drag, startPoint x: 76, startPoint y: 117, endPoint x: 111, endPoint y: 114, distance: 34.4
click at [111, 114] on p "Structure Type: Main Roof" at bounding box center [193, 114] width 232 height 7
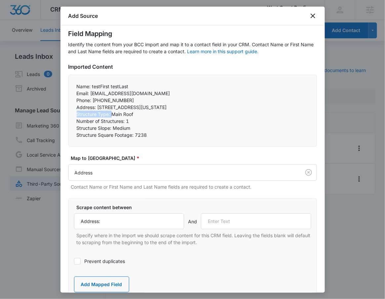
copy p "Structure Type:"
click at [221, 219] on input "text" at bounding box center [256, 221] width 110 height 16
paste input "Structure Type:"
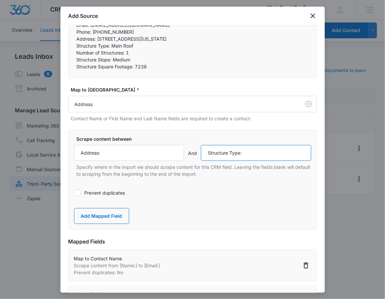
scroll to position [86, 0]
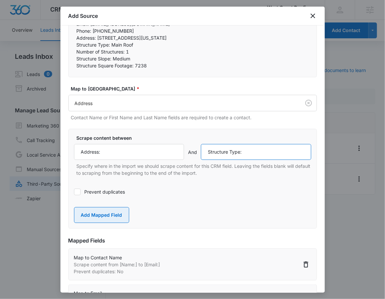
type input "Structure Type:"
click at [96, 215] on button "Add Mapped Field" at bounding box center [101, 215] width 55 height 16
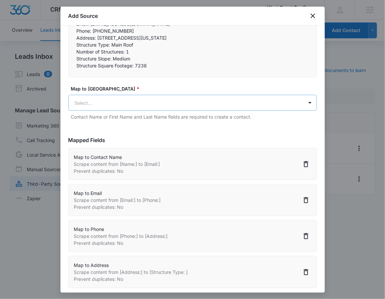
click at [106, 103] on body "CRM Apps Reputation Websites Forms CRM Email Social Shop Payments POS Content A…" at bounding box center [192, 153] width 385 height 307
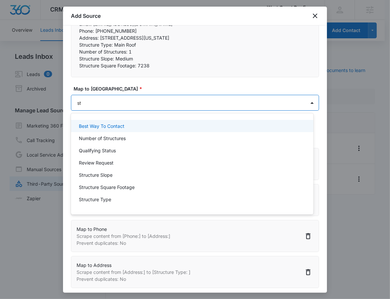
type input "str"
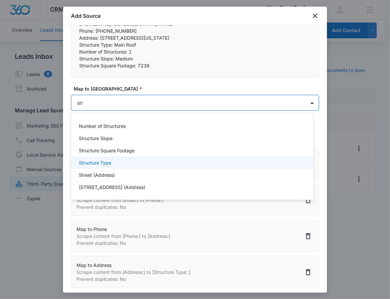
click at [110, 163] on p "Structure Type" at bounding box center [95, 162] width 32 height 7
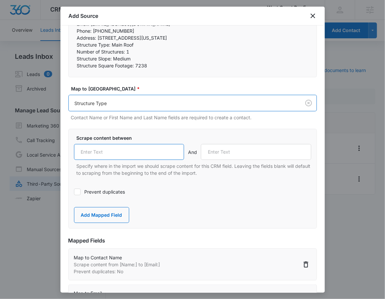
click at [103, 156] on input "text" at bounding box center [129, 152] width 110 height 16
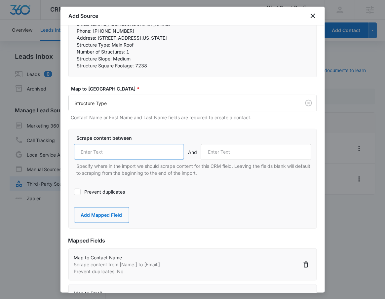
paste input "Structure Type:"
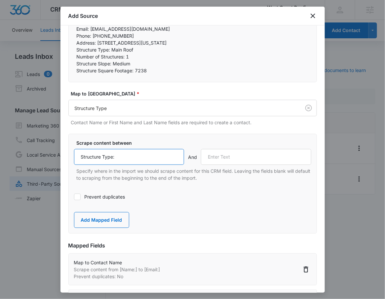
scroll to position [75, 0]
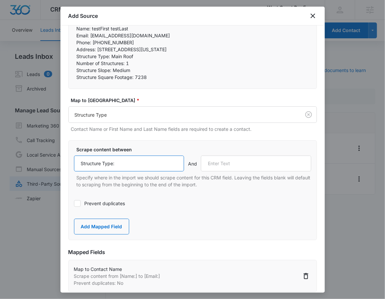
type input "Structure Type:"
drag, startPoint x: 75, startPoint y: 63, endPoint x: 124, endPoint y: 63, distance: 48.5
click at [124, 63] on div "Name: testFirst testLast Email: testEmail@madwire.com Phone: (555) 444-5454 …" at bounding box center [192, 53] width 248 height 72
click at [127, 64] on p "Number of Structures: 1" at bounding box center [193, 63] width 232 height 7
drag, startPoint x: 124, startPoint y: 64, endPoint x: 75, endPoint y: 62, distance: 49.2
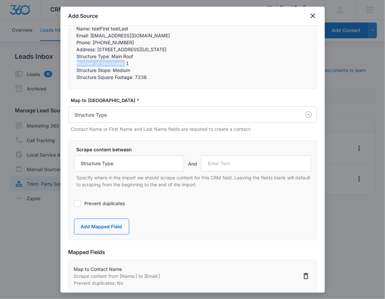
click at [75, 62] on div "Name: testFirst testLast Email: testEmail@madwire.com Phone: (555) 444-5454 …" at bounding box center [192, 53] width 248 height 72
copy p "Number of Structures:"
click at [237, 173] on div "Scrape content between Structure Type: And Specify where in the import we shoul…" at bounding box center [192, 167] width 237 height 42
click at [238, 164] on input "text" at bounding box center [256, 164] width 110 height 16
paste input "Number of Structures:"
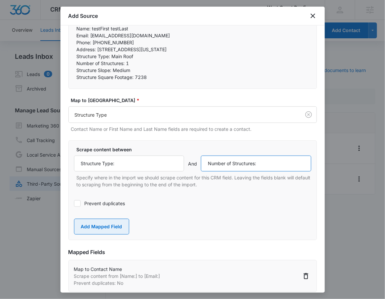
type input "Number of Structures:"
drag, startPoint x: 95, startPoint y: 224, endPoint x: 111, endPoint y: 181, distance: 46.0
click at [95, 225] on button "Add Mapped Field" at bounding box center [101, 227] width 55 height 16
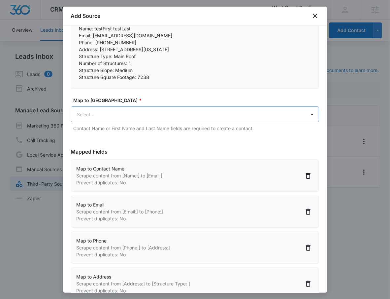
click at [112, 119] on body "CRM Apps Reputation Websites Forms CRM Email Social Shop Payments POS Content A…" at bounding box center [195, 150] width 390 height 300
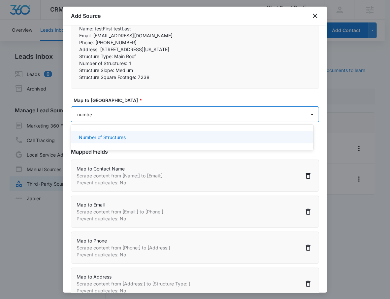
type input "number"
click at [117, 136] on p "Number of Structures" at bounding box center [102, 137] width 47 height 7
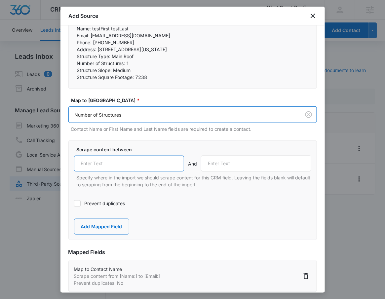
click at [103, 163] on input "text" at bounding box center [129, 164] width 110 height 16
paste input "Number of Structures:"
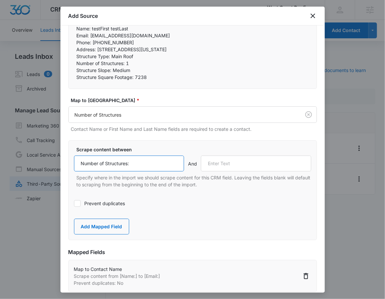
type input "Number of Structures:"
drag, startPoint x: 77, startPoint y: 70, endPoint x: 111, endPoint y: 72, distance: 34.4
click at [111, 72] on p "Structure Slope: Medium" at bounding box center [193, 70] width 232 height 7
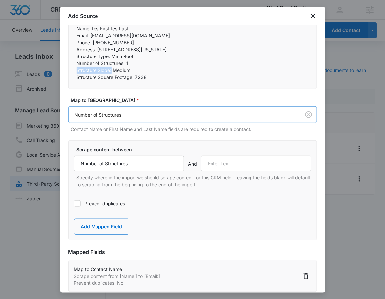
copy p "Structure Slope:"
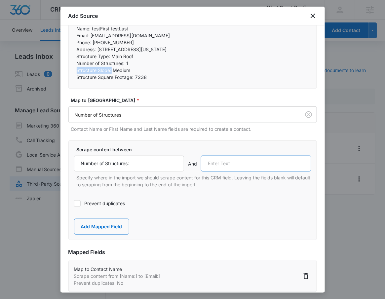
click at [228, 159] on input "text" at bounding box center [256, 164] width 110 height 16
paste input "Structure Slope:"
type input "Structure Slope:"
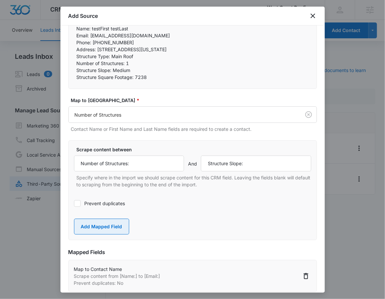
click at [106, 232] on button "Add Mapped Field" at bounding box center [101, 227] width 55 height 16
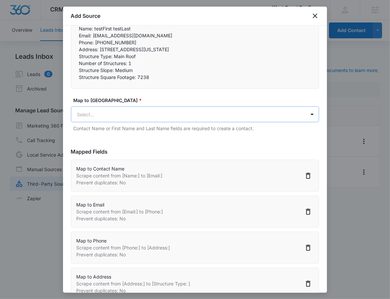
click at [91, 113] on body "CRM Apps Reputation Websites Forms CRM Email Social Shop Payments POS Content A…" at bounding box center [195, 150] width 390 height 300
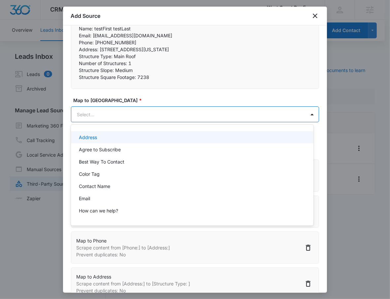
click at [104, 114] on div at bounding box center [195, 149] width 390 height 299
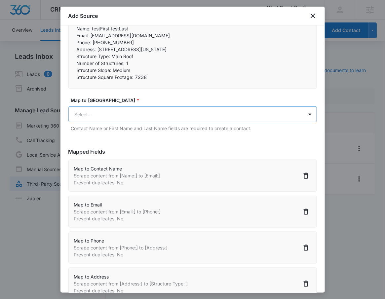
click at [107, 110] on body "CRM Apps Reputation Websites Forms CRM Email Social Shop Payments POS Content A…" at bounding box center [192, 153] width 385 height 307
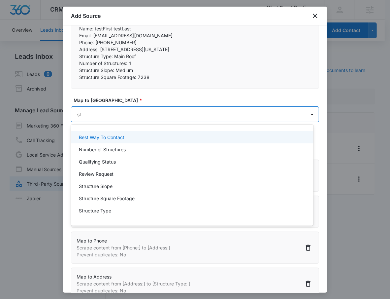
type input "str"
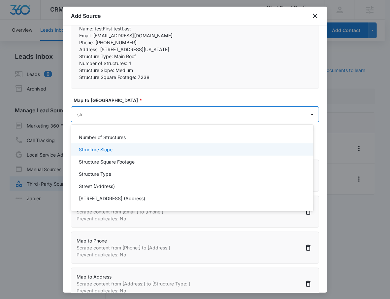
click at [109, 144] on div "Structure Slope" at bounding box center [192, 149] width 243 height 12
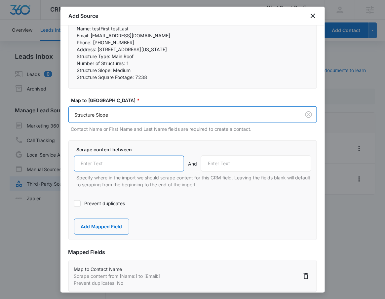
click at [122, 162] on input "text" at bounding box center [129, 164] width 110 height 16
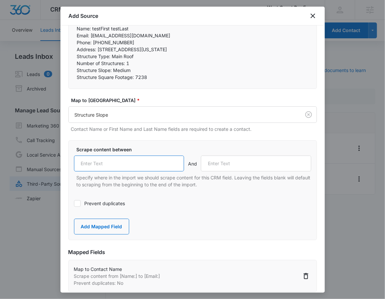
paste input "Structure Slope:"
type input "Structure Slope:"
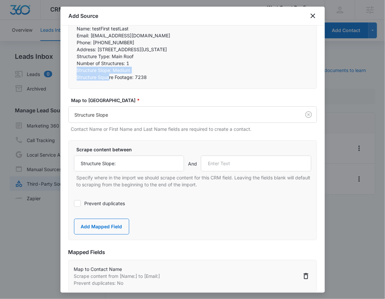
drag, startPoint x: 73, startPoint y: 73, endPoint x: 109, endPoint y: 81, distance: 37.4
click at [109, 81] on div "Name: testFirst testLast Email: testEmail@madwire.com Phone: (555) 444-5454 …" at bounding box center [192, 53] width 248 height 72
drag, startPoint x: 115, startPoint y: 78, endPoint x: 122, endPoint y: 78, distance: 7.6
click at [117, 78] on p "Structure Square Footage: 7238" at bounding box center [193, 77] width 232 height 7
copy p "Structure Square Footage:"
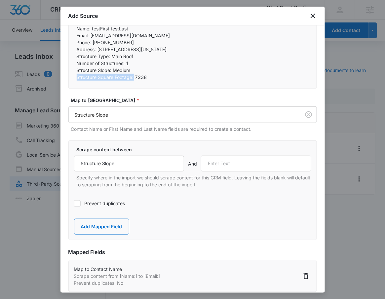
drag, startPoint x: 133, startPoint y: 77, endPoint x: 70, endPoint y: 78, distance: 63.7
click at [70, 78] on div "Name: testFirst testLast Email: testEmail@madwire.com Phone: (555) 444-5454 …" at bounding box center [192, 53] width 248 height 72
click at [262, 170] on input "text" at bounding box center [256, 164] width 110 height 16
paste input "Structure Square Footage:"
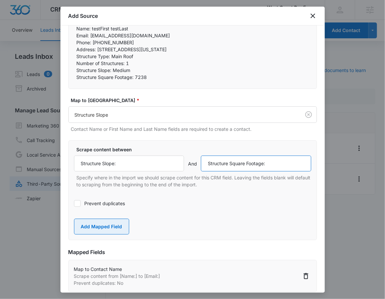
type input "Structure Square Footage:"
click at [102, 229] on button "Add Mapped Field" at bounding box center [101, 227] width 55 height 16
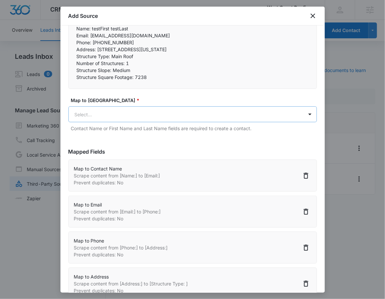
click at [113, 108] on body "CRM Apps Reputation Websites Forms CRM Email Social Shop Payments POS Content A…" at bounding box center [192, 153] width 385 height 307
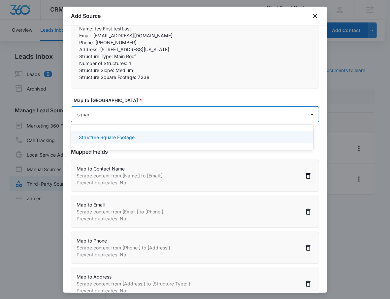
type input "square"
click at [131, 134] on p "Structure Square Footage" at bounding box center [107, 137] width 56 height 7
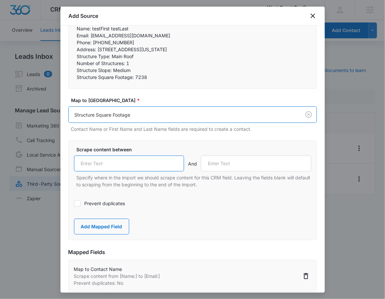
click at [122, 167] on input "text" at bounding box center [129, 164] width 110 height 16
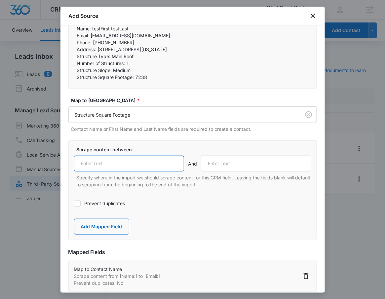
paste input "Structure Square Footage:"
type input "Structure Square Footage:"
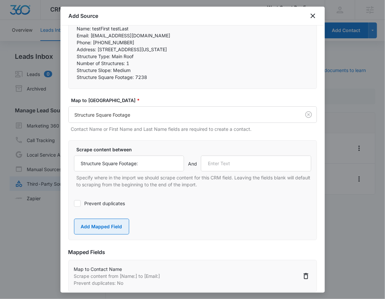
click at [94, 224] on button "Add Mapped Field" at bounding box center [101, 227] width 55 height 16
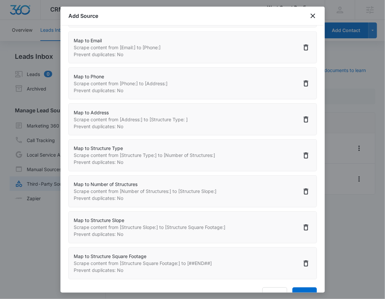
scroll to position [257, 0]
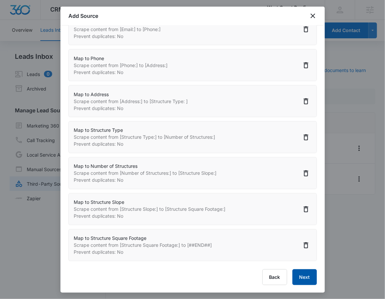
click at [302, 279] on button "Next" at bounding box center [304, 277] width 24 height 16
click at [302, 279] on div "Back Next" at bounding box center [192, 277] width 248 height 16
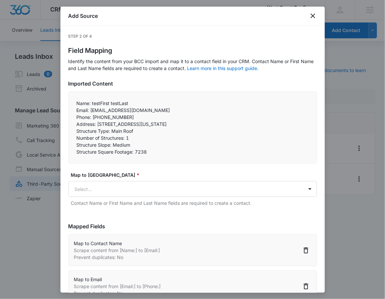
select select "77"
select select "185"
select select "184"
select select "364"
select select "365"
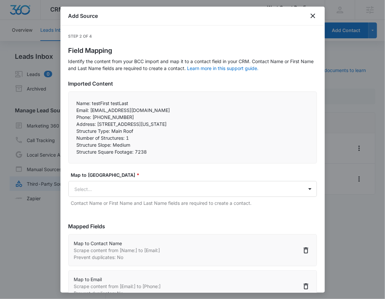
select select "366"
select select "367"
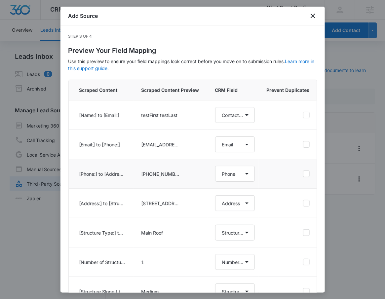
scroll to position [80, 0]
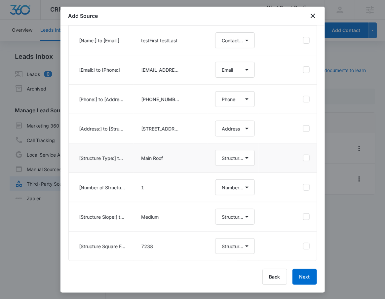
select select "77"
select select "185"
select select "184"
select select "364"
select select "365"
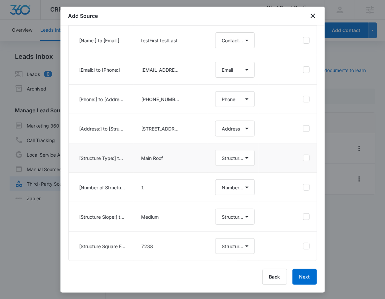
select select "366"
select select "367"
click at [298, 70] on div at bounding box center [287, 69] width 43 height 15
click at [303, 67] on icon at bounding box center [306, 70] width 6 height 6
click at [303, 70] on input "checkbox" at bounding box center [302, 70] width 0 height 0
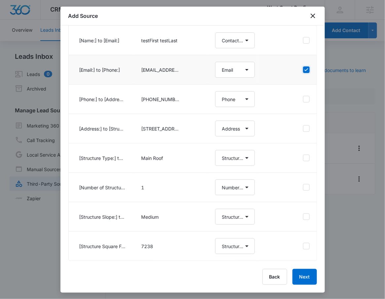
checkbox input "true"
click at [301, 275] on button "Next" at bounding box center [304, 277] width 24 height 16
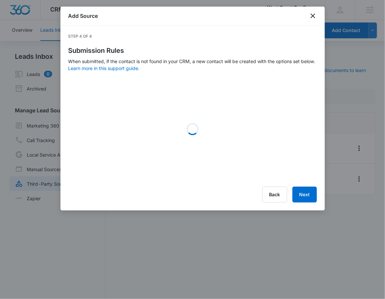
scroll to position [0, 0]
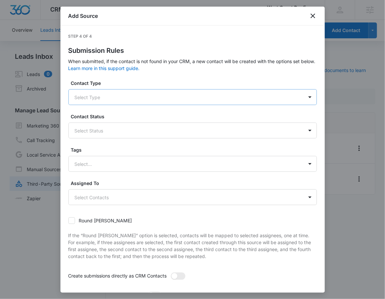
click at [153, 95] on div at bounding box center [185, 97] width 220 height 8
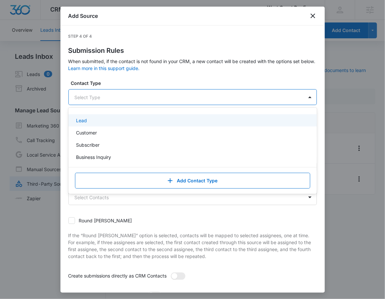
click at [131, 118] on div "Lead" at bounding box center [191, 120] width 231 height 7
click at [146, 96] on div at bounding box center [194, 97] width 199 height 8
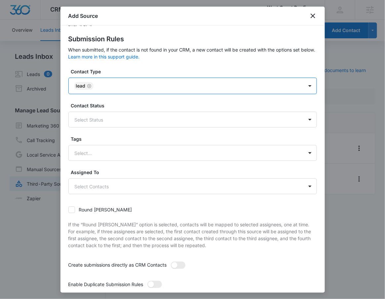
scroll to position [17, 0]
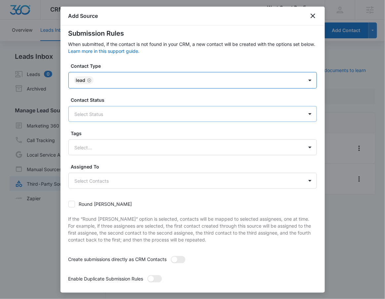
click at [130, 114] on div at bounding box center [185, 114] width 220 height 8
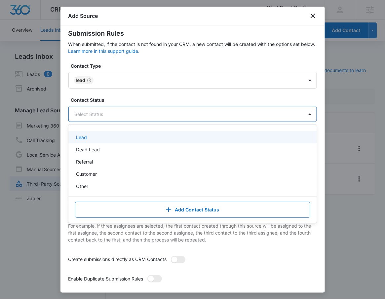
click at [129, 134] on div "Lead" at bounding box center [191, 137] width 231 height 7
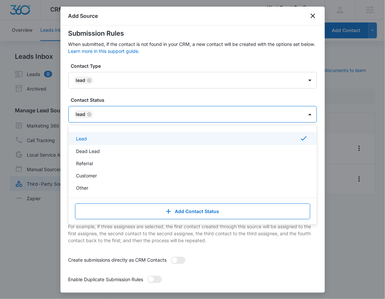
click at [137, 114] on div at bounding box center [194, 114] width 199 height 8
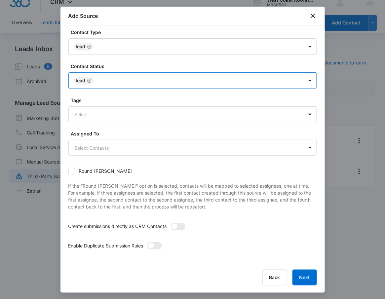
scroll to position [8, 0]
click at [160, 248] on span at bounding box center [154, 245] width 15 height 7
click at [147, 242] on input "checkbox" at bounding box center [147, 242] width 0 height 0
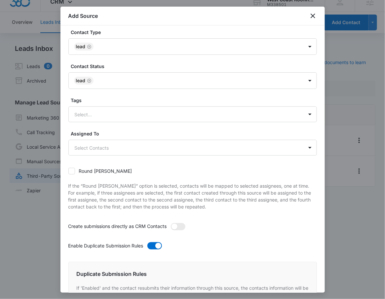
click at [177, 230] on div at bounding box center [178, 229] width 15 height 12
click at [174, 226] on span at bounding box center [174, 227] width 6 height 6
click at [170, 223] on input "checkbox" at bounding box center [170, 223] width 0 height 0
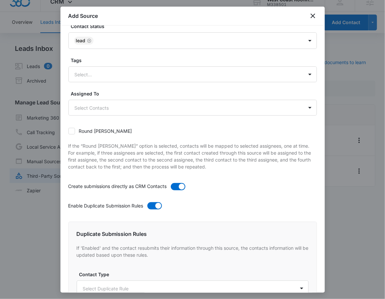
scroll to position [141, 0]
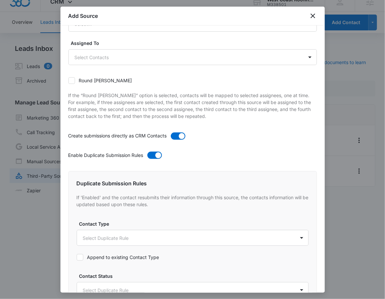
click at [88, 254] on label "Append to existing Contact Type" at bounding box center [193, 257] width 232 height 7
click at [77, 257] on input "Append to existing Contact Type" at bounding box center [77, 257] width 0 height 0
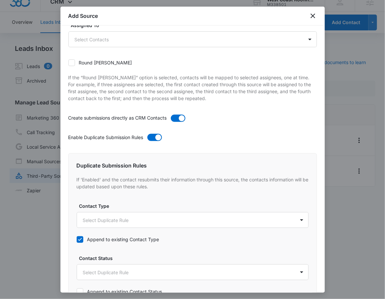
click at [94, 289] on label "Append to existing Contact Status" at bounding box center [193, 291] width 232 height 7
click at [77, 292] on input "Append to existing Contact Status" at bounding box center [77, 292] width 0 height 0
click at [101, 216] on body "CRM Apps Reputation Websites Forms CRM Email Social Shop Payments POS Content A…" at bounding box center [192, 145] width 385 height 307
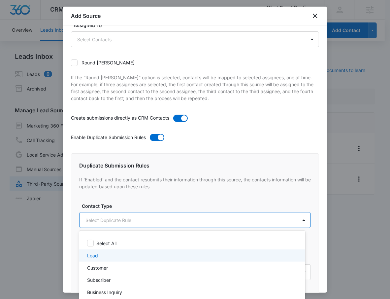
click at [103, 256] on div "Lead" at bounding box center [191, 255] width 209 height 7
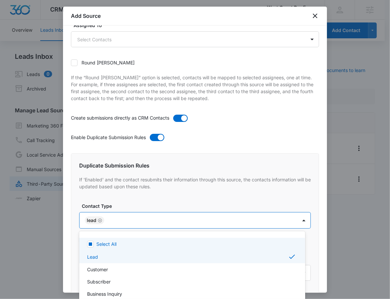
click at [113, 220] on div at bounding box center [195, 149] width 390 height 299
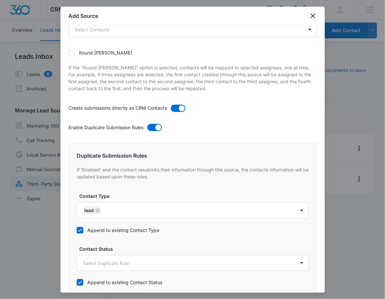
scroll to position [174, 0]
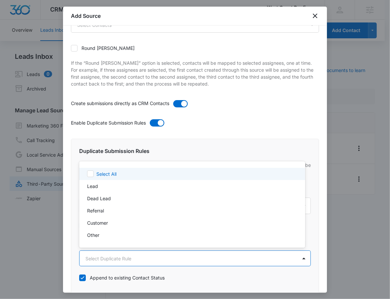
click at [106, 259] on body "CRM Apps Reputation Websites Forms CRM Email Social Shop Payments POS Content A…" at bounding box center [195, 149] width 390 height 299
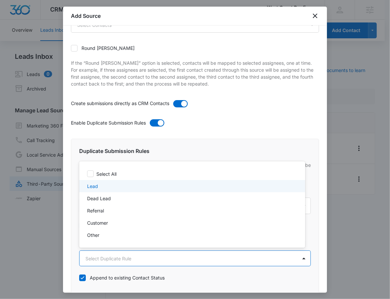
click at [106, 183] on div "Lead" at bounding box center [191, 186] width 209 height 7
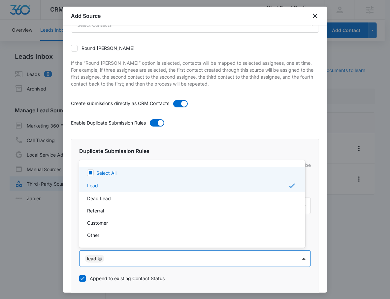
click at [234, 126] on div at bounding box center [195, 149] width 390 height 299
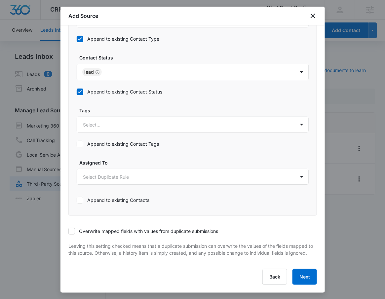
scroll to position [367, 0]
click at [172, 227] on label "Overwrite mapped fields with values from duplicate submissions" at bounding box center [192, 230] width 248 height 7
click at [68, 231] on input "Overwrite mapped fields with values from duplicate submissions" at bounding box center [68, 231] width 0 height 0
click at [298, 278] on button "Next" at bounding box center [304, 277] width 24 height 16
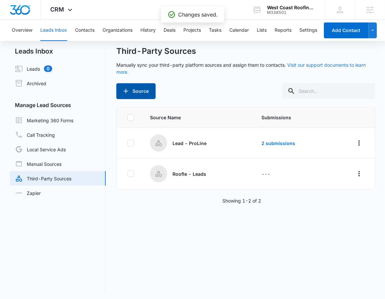
scroll to position [8, 0]
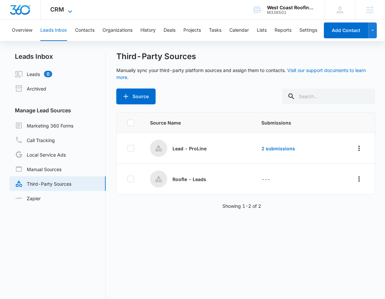
click at [61, 10] on span "CRM" at bounding box center [58, 9] width 14 height 7
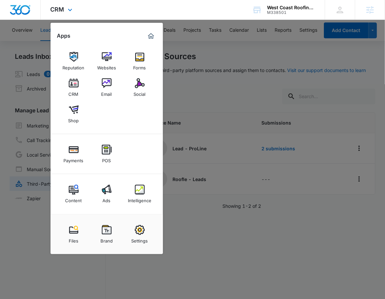
click at [121, 190] on div "Content Ads Intelligence" at bounding box center [107, 194] width 112 height 40
click at [131, 191] on link "Intelligence" at bounding box center [139, 193] width 25 height 25
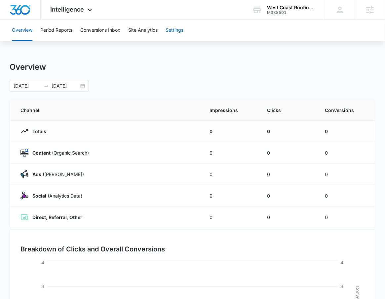
click at [172, 34] on button "Settings" at bounding box center [174, 30] width 18 height 21
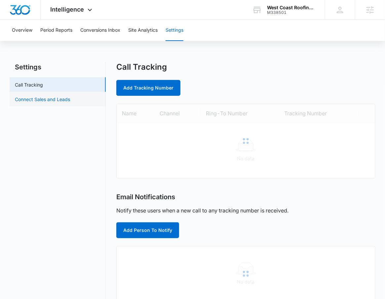
drag, startPoint x: 73, startPoint y: 107, endPoint x: 70, endPoint y: 104, distance: 3.8
click at [71, 105] on nav "Settings Call Tracking Connect Sales and Leads" at bounding box center [58, 265] width 96 height 406
click at [70, 100] on link "Connect Sales and Leads" at bounding box center [42, 99] width 55 height 7
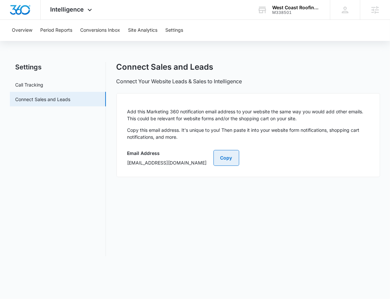
click at [239, 161] on button "Copy" at bounding box center [227, 158] width 26 height 16
